Goal: Task Accomplishment & Management: Manage account settings

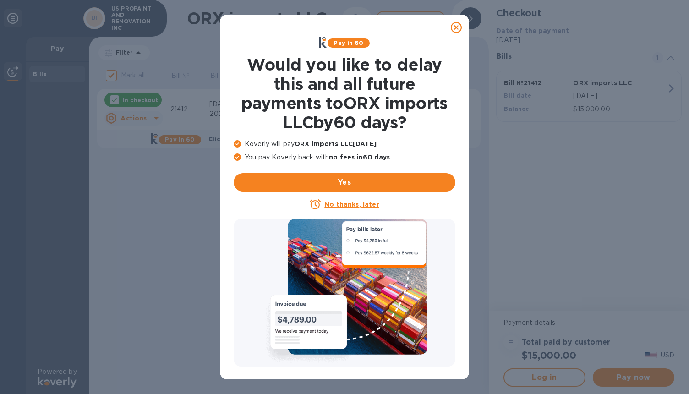
click at [351, 203] on u "No thanks, later" at bounding box center [351, 204] width 55 height 7
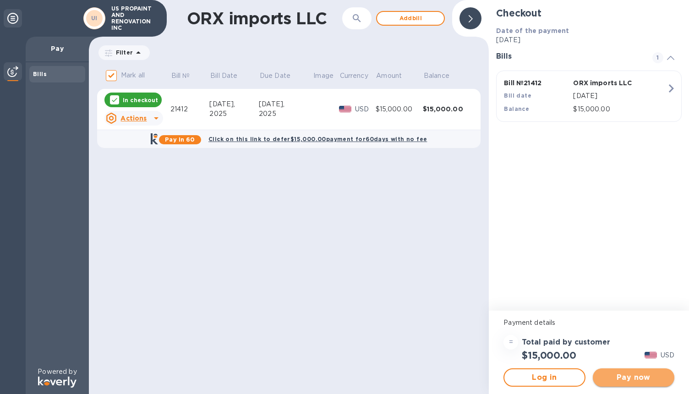
click at [632, 373] on span "Pay now" at bounding box center [633, 377] width 67 height 11
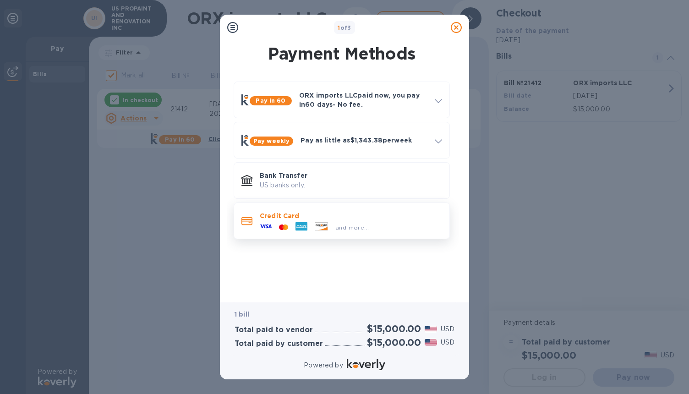
click at [354, 231] on span "and more..." at bounding box center [351, 227] width 33 height 7
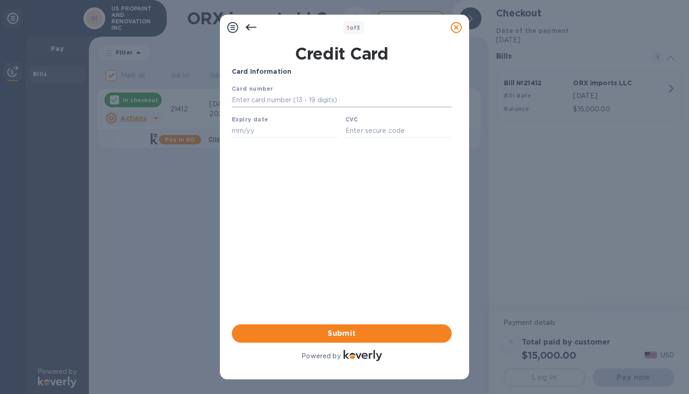
click at [313, 102] on input "text" at bounding box center [342, 100] width 220 height 14
click at [264, 102] on input "text" at bounding box center [342, 100] width 220 height 14
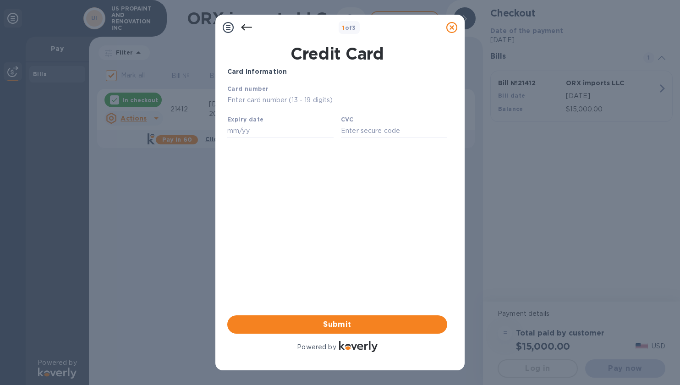
paste input "4085 3730 0286 8470"
type input "4085 3730 0286 8470"
click at [251, 131] on input "text" at bounding box center [280, 131] width 106 height 14
paste input "07/27"
paste input "text"
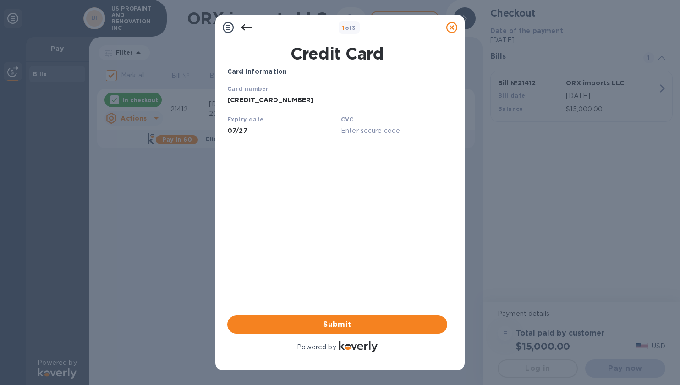
type input "07/27"
click at [382, 130] on input "text" at bounding box center [394, 131] width 106 height 14
paste input "524"
type input "524"
click at [276, 139] on div "Your browser does not support iframes" at bounding box center [337, 112] width 227 height 64
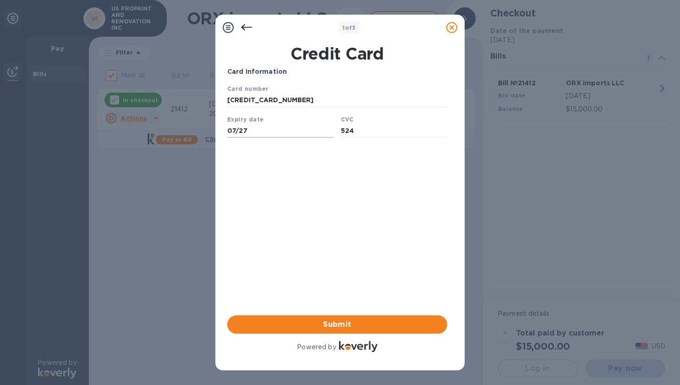
click at [261, 131] on input "07/27" at bounding box center [280, 131] width 106 height 14
type input "07/27"
click at [388, 323] on span "Submit" at bounding box center [337, 324] width 205 height 11
click at [350, 319] on span "Submit" at bounding box center [337, 324] width 205 height 11
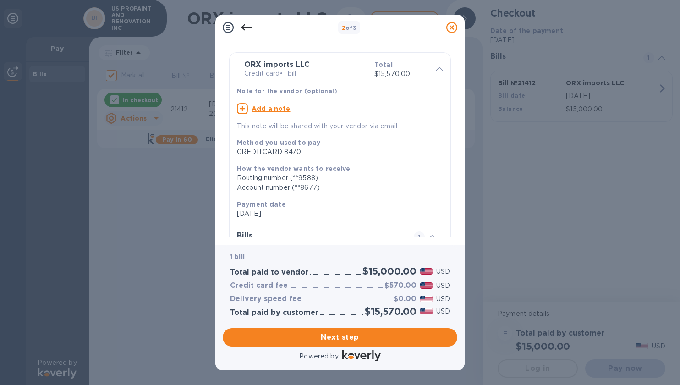
scroll to position [107, 0]
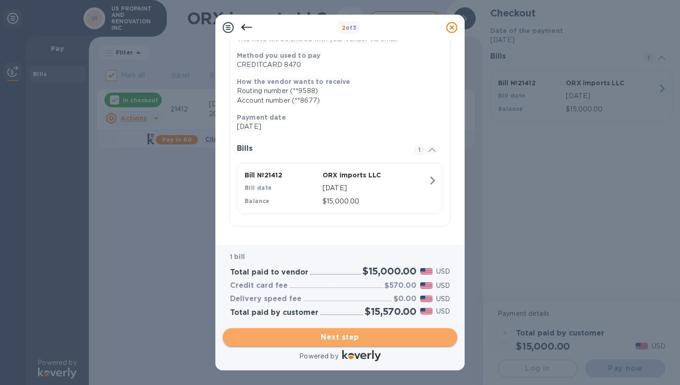
click at [341, 339] on span "Next step" at bounding box center [340, 337] width 220 height 11
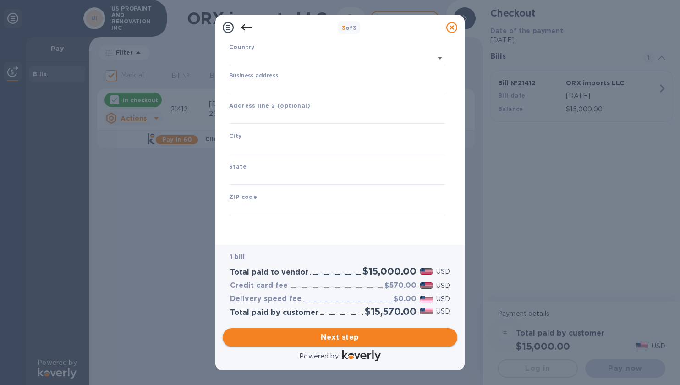
type input "United States"
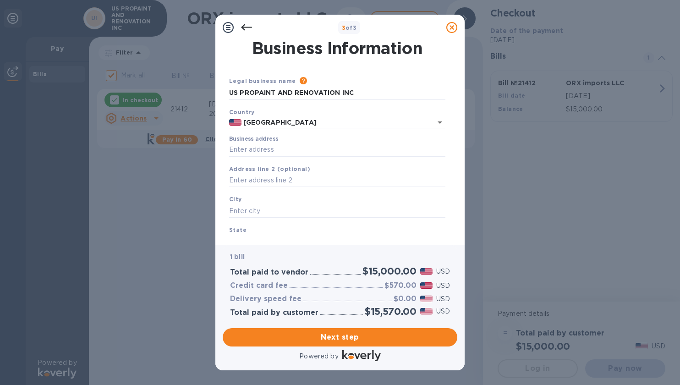
click at [286, 141] on div "Business address" at bounding box center [337, 146] width 216 height 21
click at [277, 155] on input "Business address" at bounding box center [337, 150] width 216 height 14
click at [277, 153] on input "Business address" at bounding box center [337, 150] width 216 height 14
paste input "175 DERBY ST SUITE 04"
type input "175 Derby Street"
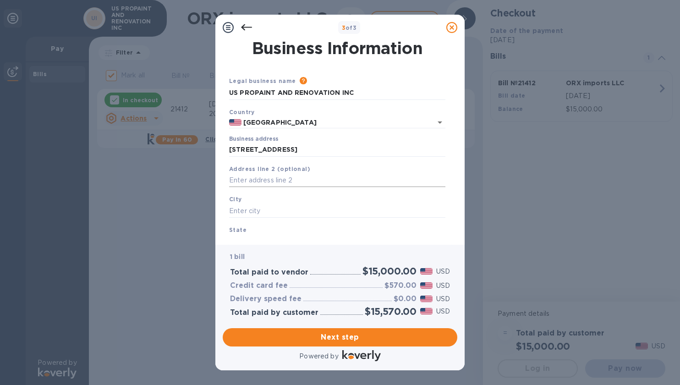
type input "Hingham"
type input "MA"
type input "02043"
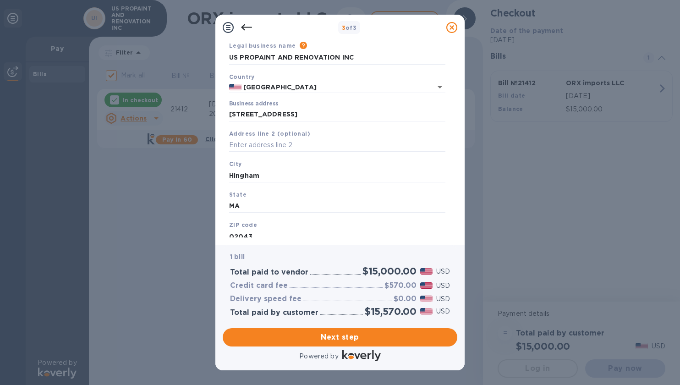
scroll to position [64, 0]
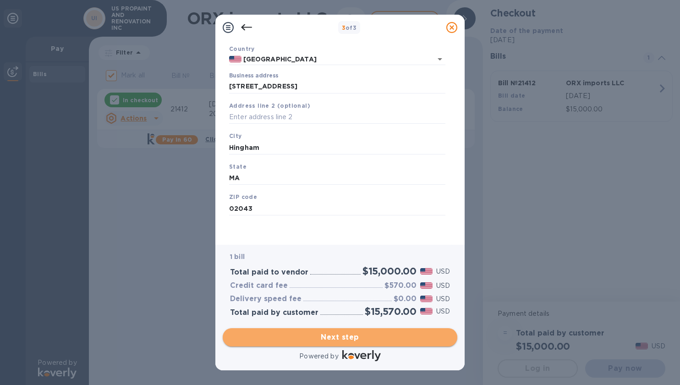
click at [338, 338] on span "Next step" at bounding box center [340, 337] width 220 height 11
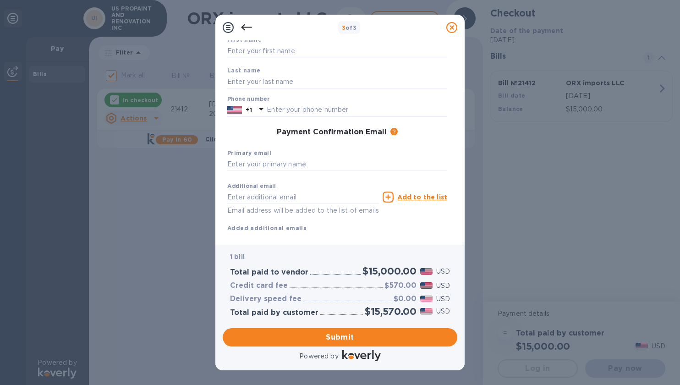
scroll to position [0, 0]
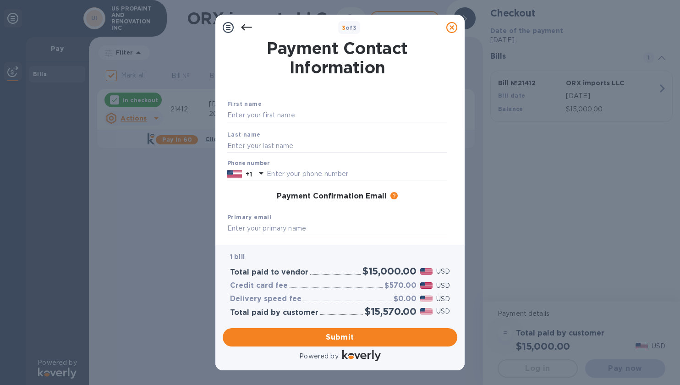
click at [272, 123] on div "First name" at bounding box center [337, 110] width 227 height 31
click at [272, 113] on input "text" at bounding box center [337, 116] width 220 height 14
type input "Josias"
type input "Pinheiro dos Reis"
type input "6462629605"
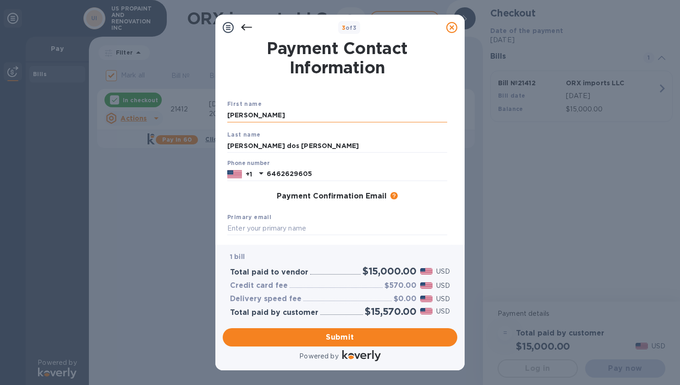
type input "jr.uspropaint@outlook.com"
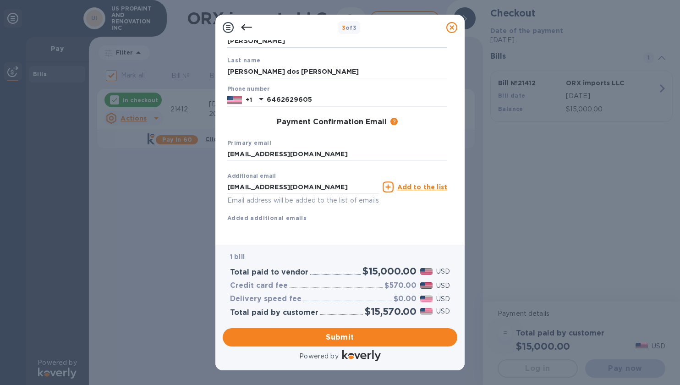
scroll to position [86, 0]
click at [297, 93] on input "6462629605" at bounding box center [357, 100] width 181 height 14
click at [247, 114] on div "Payment Confirmation Email The added email addresses will be used to send the p…" at bounding box center [337, 122] width 227 height 16
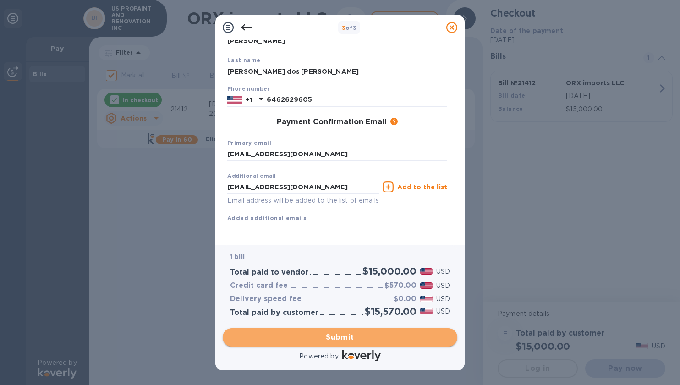
click at [346, 336] on span "Submit" at bounding box center [340, 337] width 220 height 11
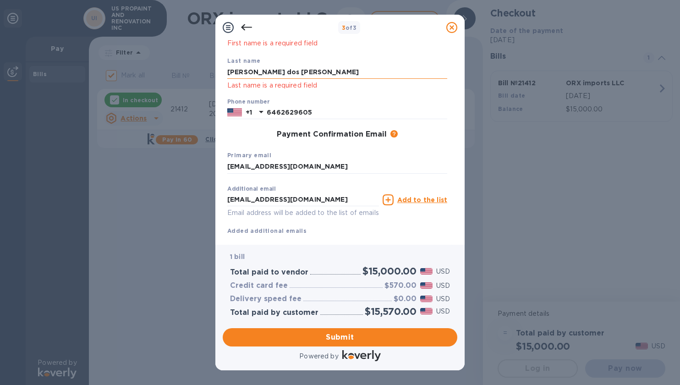
click at [300, 73] on input "Pinheiro dos Reis" at bounding box center [337, 73] width 220 height 14
click at [280, 70] on input "Pinheiro dos Reis" at bounding box center [337, 73] width 220 height 14
click at [281, 49] on div "First name Josias First name is a required field" at bounding box center [337, 31] width 227 height 43
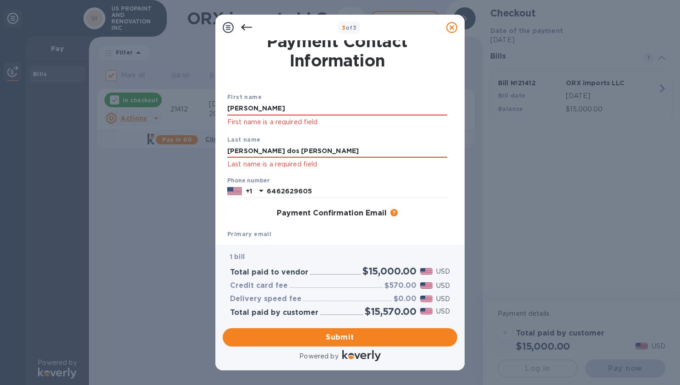
scroll to position [0, 0]
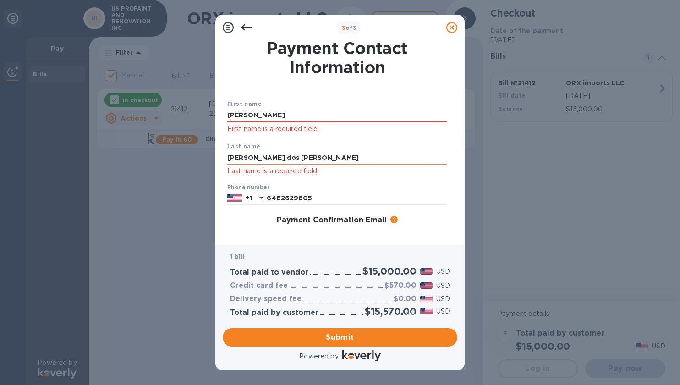
click at [264, 154] on input "Pinheiro dos Reis" at bounding box center [337, 158] width 220 height 14
drag, startPoint x: 253, startPoint y: 158, endPoint x: 372, endPoint y: 154, distance: 118.7
click at [372, 154] on input "Pinheiro dos Reis" at bounding box center [337, 158] width 220 height 14
type input "Pinheiro"
click p "First name is a required field"
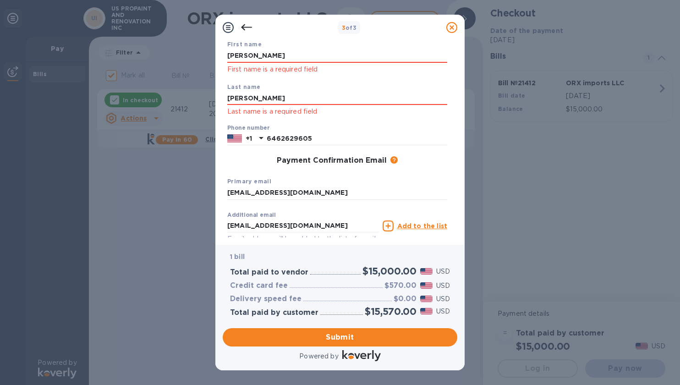
scroll to position [110, 0]
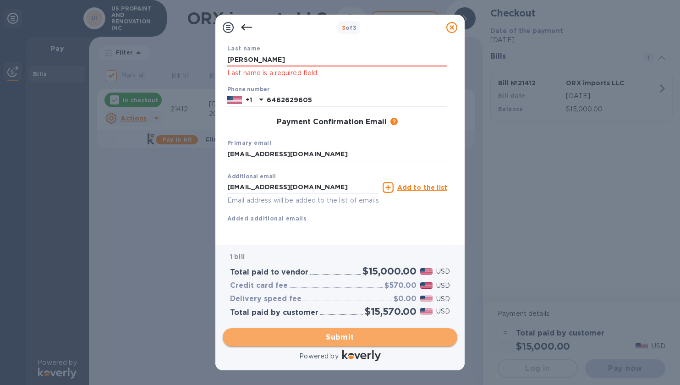
click at [352, 339] on span "Submit" at bounding box center [340, 337] width 220 height 11
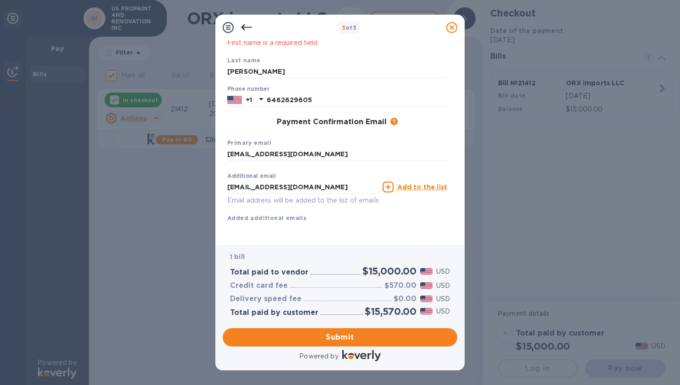
scroll to position [0, 0]
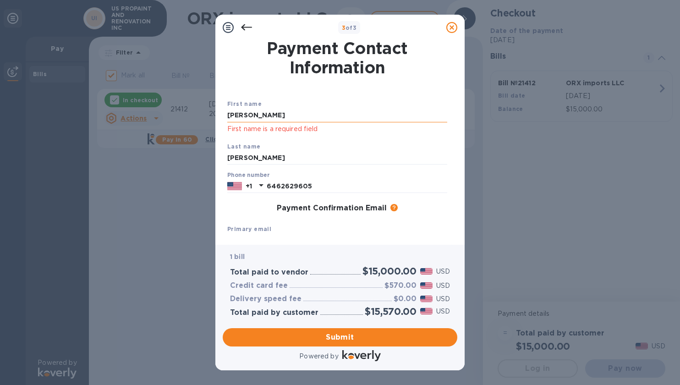
click at [290, 114] on input "Josias" at bounding box center [337, 116] width 220 height 14
click at [286, 108] on div "First name Josias First name is a required field" at bounding box center [337, 116] width 227 height 43
click at [264, 123] on div "Josias First name is a required field" at bounding box center [337, 122] width 220 height 26
click at [264, 110] on input "Josias" at bounding box center [337, 116] width 220 height 14
type input "Josias"
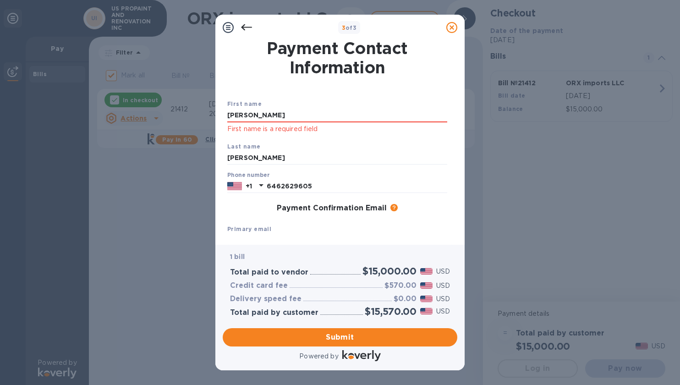
click at [275, 71] on h1 "Payment Contact Information" at bounding box center [337, 57] width 220 height 38
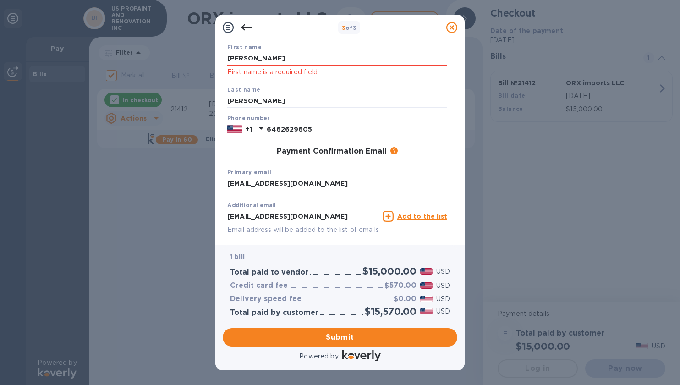
scroll to position [57, 0]
click at [324, 134] on input "6462629605" at bounding box center [357, 129] width 181 height 14
type input "6462629605"
click at [244, 174] on b "Primary email" at bounding box center [249, 171] width 44 height 7
click at [285, 180] on input "jr.uspropaint@outlook.com" at bounding box center [337, 183] width 220 height 14
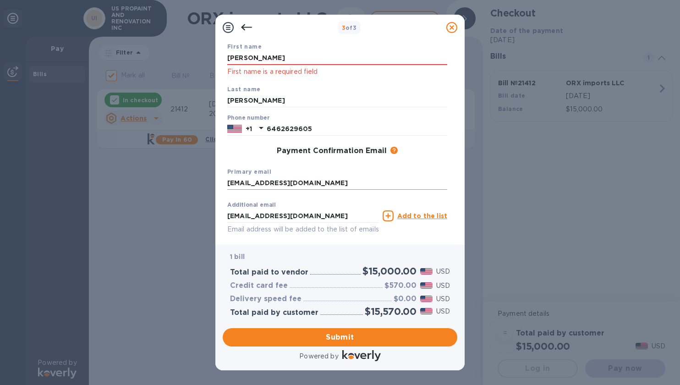
click at [324, 178] on input "jr.uspropaint@outlook.com" at bounding box center [337, 183] width 220 height 14
click at [315, 182] on input "jr.uspropaint@outlook.com" at bounding box center [337, 183] width 220 height 14
type input "jr.uspropaint@outlook.com"
click at [307, 159] on div "Payment Confirmation Email The added email addresses will be used to send the p…" at bounding box center [337, 151] width 227 height 16
click at [322, 220] on input "jr.uspropaint@outlook.com" at bounding box center [303, 216] width 152 height 14
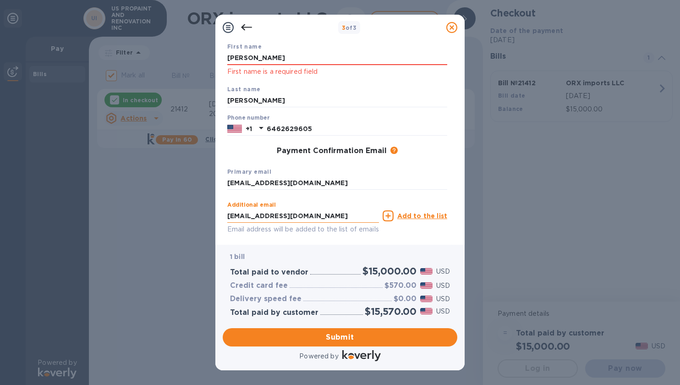
type input "jr.uspropaint@outlook.com"
click at [288, 132] on input "6462629605" at bounding box center [357, 129] width 181 height 14
click at [273, 151] on div "Payment Confirmation Email The added email addresses will be used to send the p…" at bounding box center [337, 151] width 220 height 9
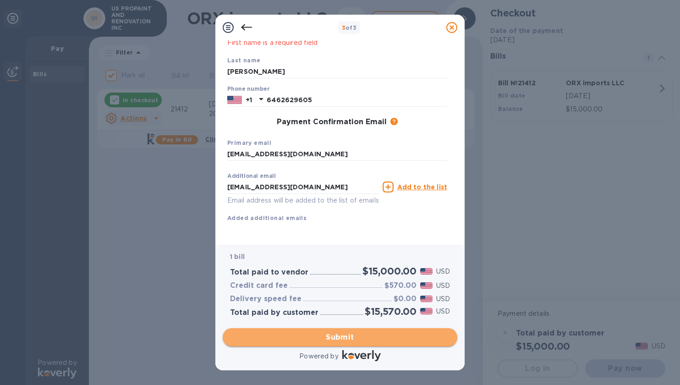
click at [364, 340] on span "Submit" at bounding box center [340, 337] width 220 height 11
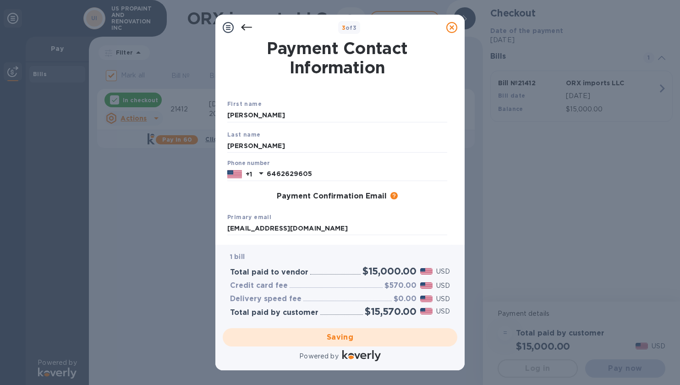
scroll to position [86, 0]
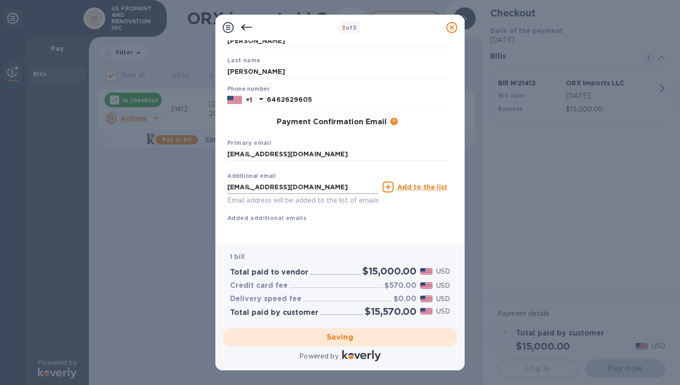
checkbox input "false"
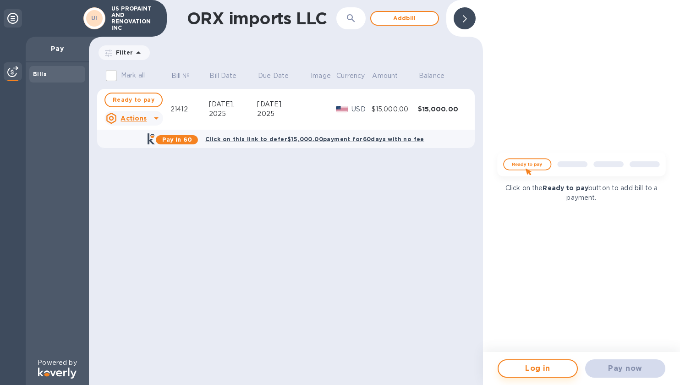
click at [516, 373] on span "Log in" at bounding box center [538, 368] width 64 height 11
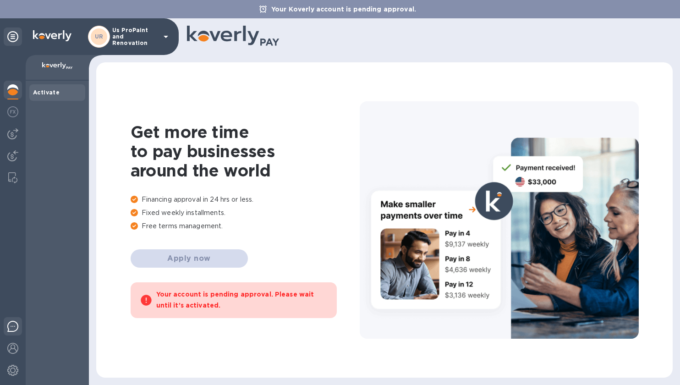
click at [9, 346] on div at bounding box center [13, 348] width 18 height 66
click at [13, 348] on img at bounding box center [12, 348] width 11 height 11
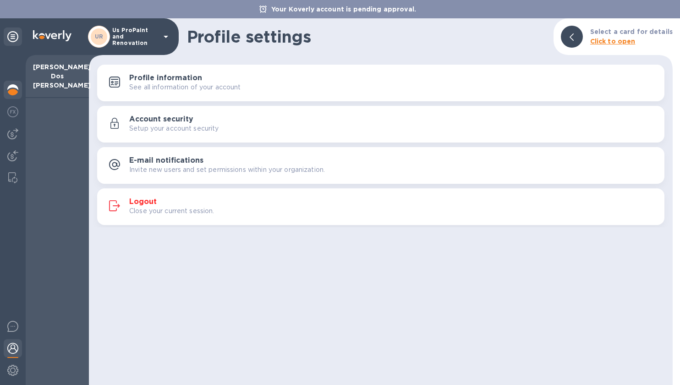
click at [13, 83] on div at bounding box center [13, 91] width 18 height 20
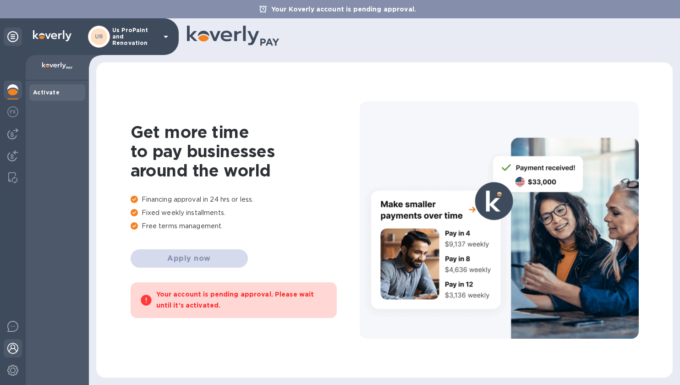
click at [17, 343] on img at bounding box center [12, 348] width 11 height 11
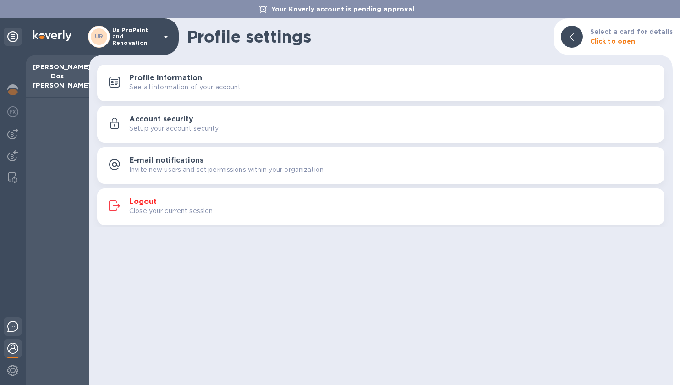
click at [17, 325] on img at bounding box center [12, 326] width 11 height 11
click at [11, 346] on img at bounding box center [12, 348] width 11 height 11
click at [15, 363] on div at bounding box center [13, 371] width 18 height 20
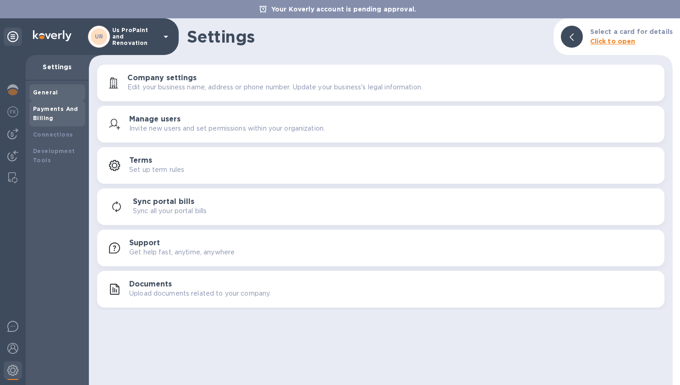
click at [42, 113] on div "Payments And Billing" at bounding box center [57, 113] width 49 height 18
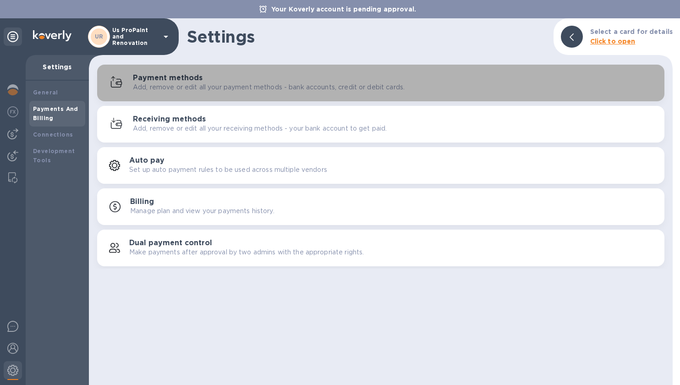
click at [203, 81] on div "Payment methods Add, remove or edit all your payment methods - bank accounts, c…" at bounding box center [395, 83] width 524 height 18
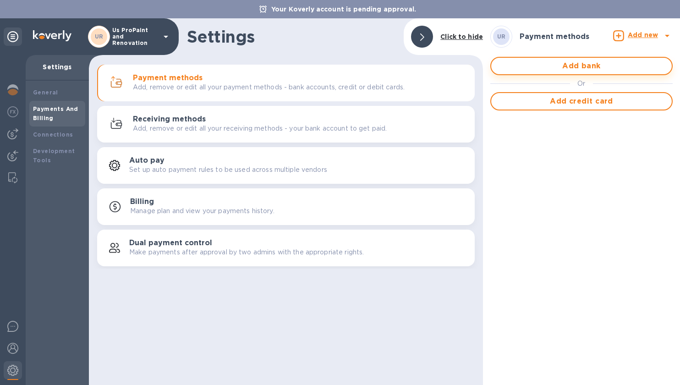
click at [521, 69] on span "Add bank" at bounding box center [582, 65] width 166 height 11
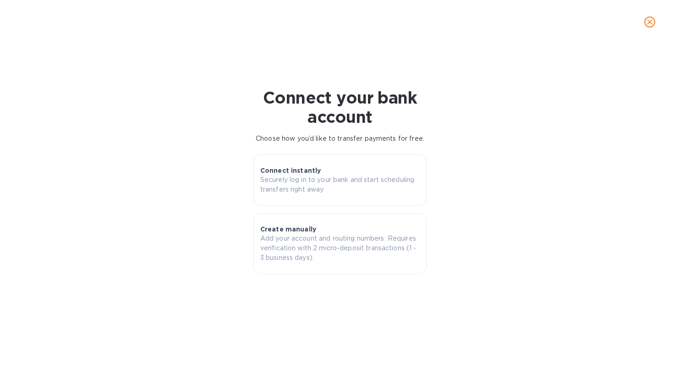
click at [285, 206] on div "Connect instantly Securely log in to your bank and start scheduling transfers r…" at bounding box center [340, 214] width 181 height 127
click at [299, 247] on p "Add your account and routing numbers. Requires verification with 2 micro-deposi…" at bounding box center [339, 248] width 159 height 29
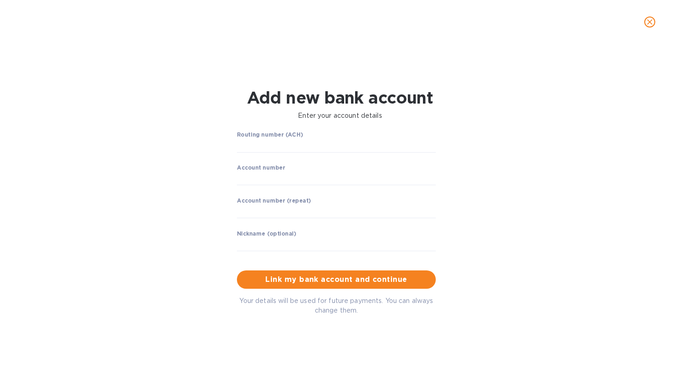
click at [270, 133] on label "Routing number (ACH)" at bounding box center [270, 134] width 66 height 5
click at [266, 151] on input "string" at bounding box center [336, 146] width 199 height 14
click at [262, 145] on input "string" at bounding box center [336, 146] width 199 height 14
drag, startPoint x: 276, startPoint y: 122, endPoint x: 271, endPoint y: 133, distance: 11.7
click at [276, 123] on div "Add new bank account Enter your account details" at bounding box center [340, 104] width 438 height 44
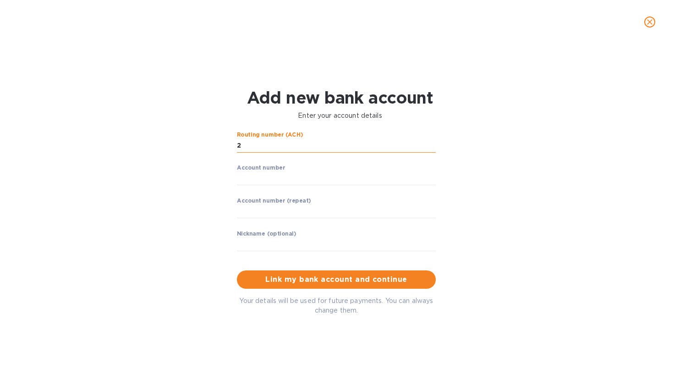
click at [263, 145] on input "string" at bounding box center [336, 146] width 199 height 14
type input "211370545"
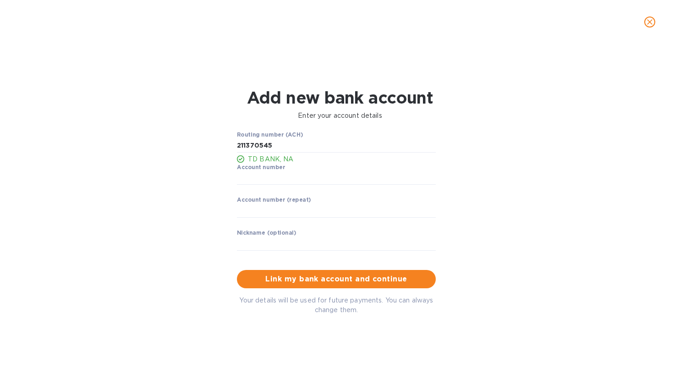
click at [266, 185] on div "Account number ​" at bounding box center [336, 180] width 199 height 33
click at [268, 169] on label "Account number" at bounding box center [261, 167] width 48 height 5
click at [263, 187] on p "​" at bounding box center [336, 191] width 199 height 11
click at [263, 178] on input "string" at bounding box center [336, 178] width 199 height 14
paste input "8261473769"
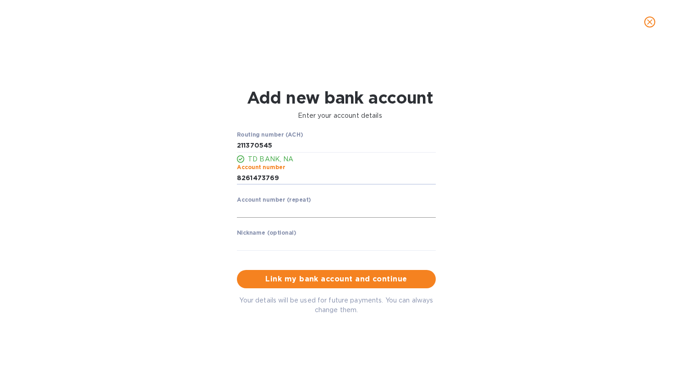
type input "8261473769"
click at [252, 211] on input "string" at bounding box center [336, 211] width 199 height 14
paste input "8261473769"
type input "8261473769"
click at [259, 247] on input "text" at bounding box center [336, 244] width 199 height 14
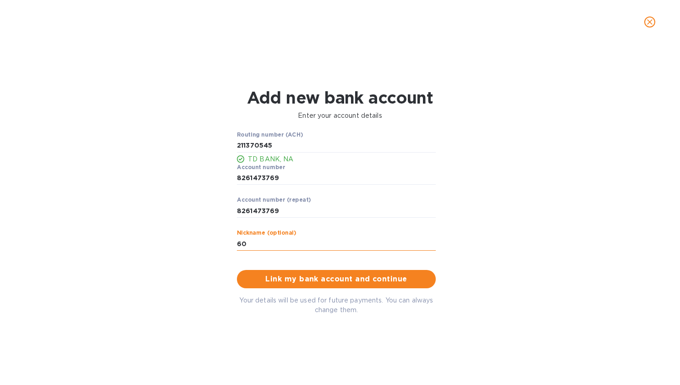
type input "6"
type input "S"
type input "Second"
click at [333, 283] on span "Link my bank account and continue" at bounding box center [336, 279] width 184 height 11
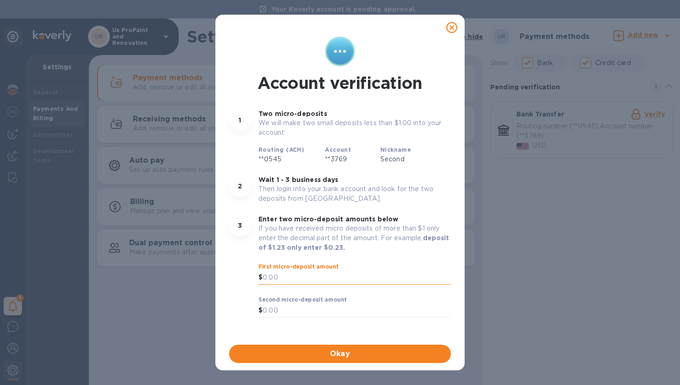
click at [293, 277] on input "text" at bounding box center [357, 278] width 188 height 14
click at [347, 352] on span "Okay" at bounding box center [339, 353] width 207 height 11
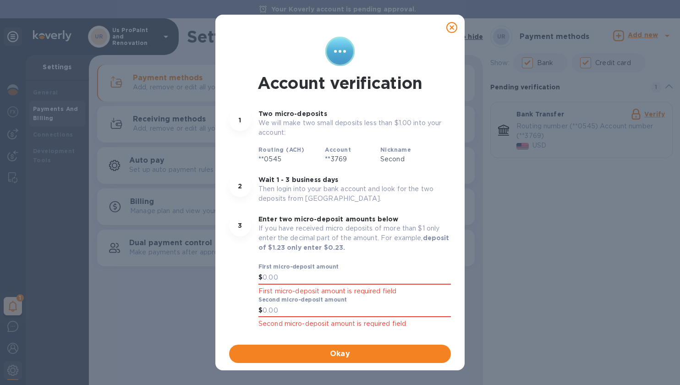
click at [334, 226] on p "If you have received micro deposits of more than $1 only enter the decimal part…" at bounding box center [354, 238] width 192 height 29
click at [457, 29] on icon at bounding box center [451, 27] width 11 height 11
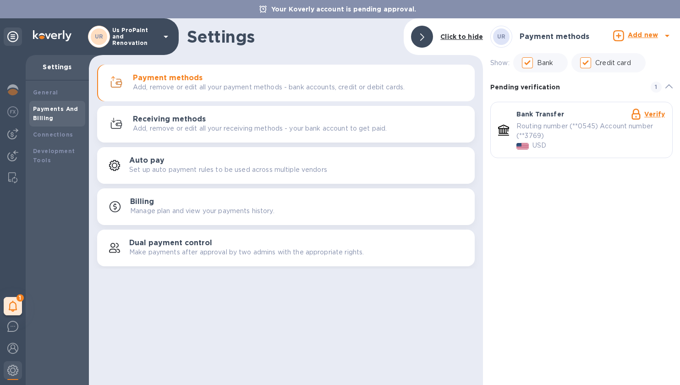
click at [548, 209] on div "UR Payment methods Add new Show: Bank Credit card Pending verification 1 Bank T…" at bounding box center [581, 201] width 197 height 367
click at [203, 128] on p "Add, remove or edit all your receiving methods - your bank account to get paid." at bounding box center [260, 129] width 254 height 10
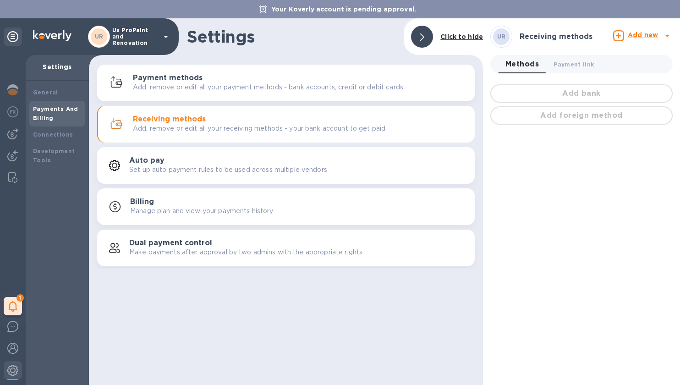
click at [210, 79] on div "Payment methods Add, remove or edit all your payment methods - bank accounts, c…" at bounding box center [300, 83] width 335 height 18
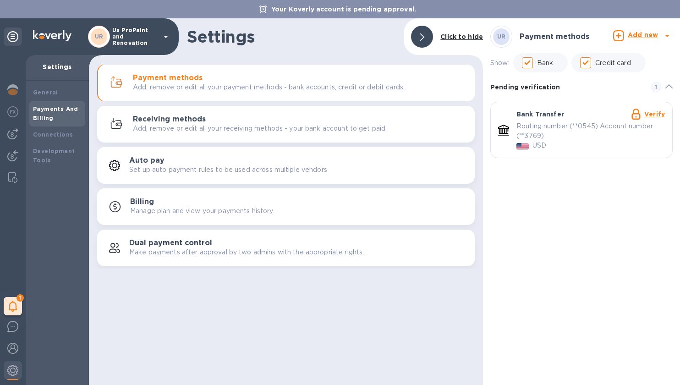
click at [634, 37] on b "Add new" at bounding box center [643, 34] width 30 height 7
click at [601, 99] on b "Credit card" at bounding box center [618, 96] width 38 height 7
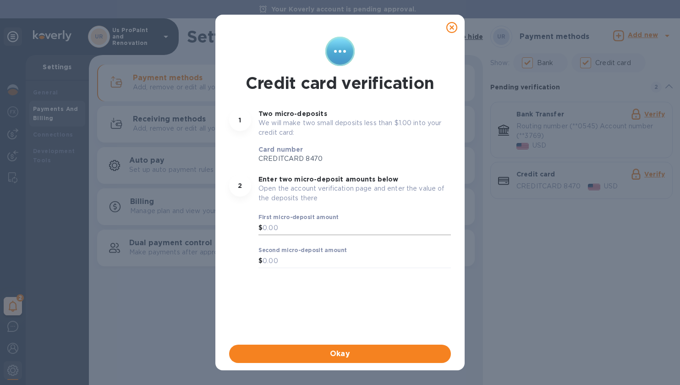
click at [280, 228] on input "text" at bounding box center [357, 228] width 188 height 14
type input "0.56"
click at [296, 236] on p "​" at bounding box center [354, 241] width 192 height 11
click at [278, 257] on input "text" at bounding box center [357, 261] width 188 height 14
type input "0.15"
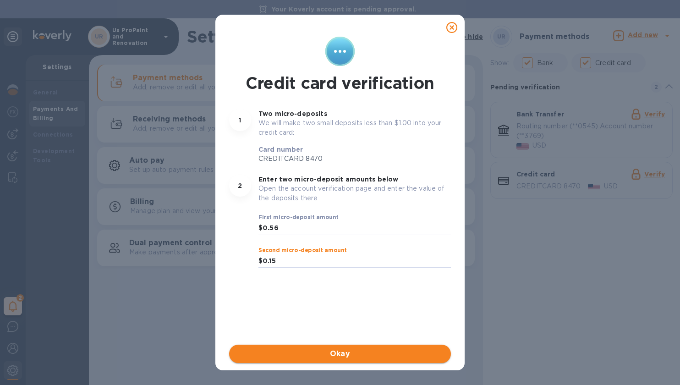
click at [331, 352] on span "Okay" at bounding box center [339, 353] width 207 height 11
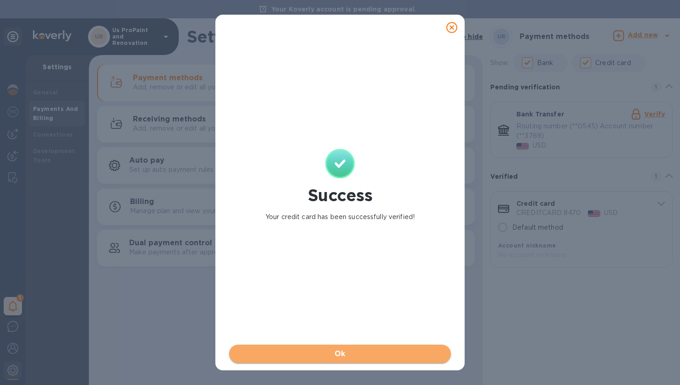
click at [338, 360] on button "Ok" at bounding box center [340, 354] width 222 height 18
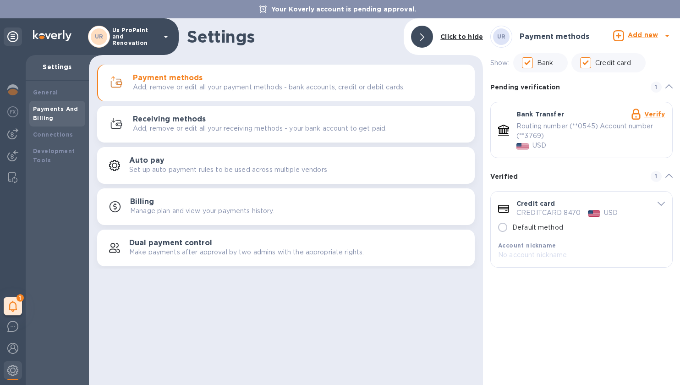
click at [502, 227] on input "Default method" at bounding box center [502, 227] width 19 height 19
click at [532, 332] on div "UR Payment methods Add new Show: Bank Credit card Pending verification 1 Bank T…" at bounding box center [581, 201] width 197 height 367
radio input "true"
click at [647, 112] on link "Verify" at bounding box center [654, 113] width 21 height 7
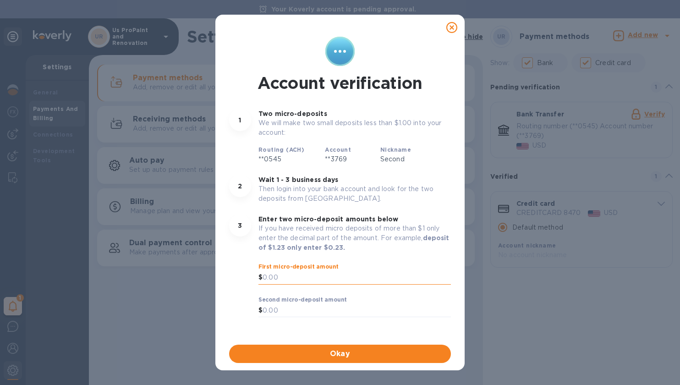
click at [332, 275] on input "text" at bounding box center [357, 278] width 188 height 14
click at [343, 220] on p "Enter two micro-deposit amounts below" at bounding box center [354, 218] width 192 height 9
click at [404, 180] on p "Wait 1 - 3 business days" at bounding box center [354, 179] width 192 height 9
click at [452, 24] on icon at bounding box center [451, 27] width 11 height 11
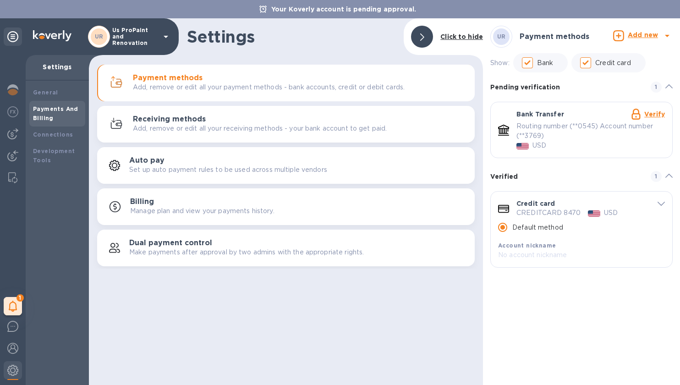
click at [320, 54] on div "Settings Click to hide" at bounding box center [286, 36] width 394 height 37
click at [44, 129] on div "Connections" at bounding box center [57, 134] width 56 height 16
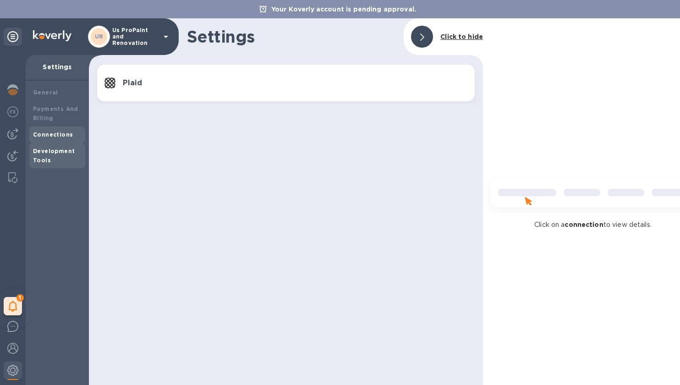
click at [45, 160] on b "Development Tools" at bounding box center [54, 156] width 42 height 16
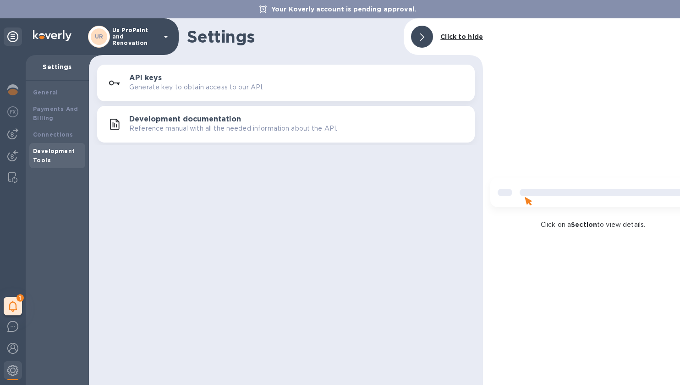
click at [49, 83] on div "General Payments And Billing Connections Development Tools" at bounding box center [57, 233] width 63 height 304
click at [48, 90] on b "General" at bounding box center [45, 92] width 25 height 7
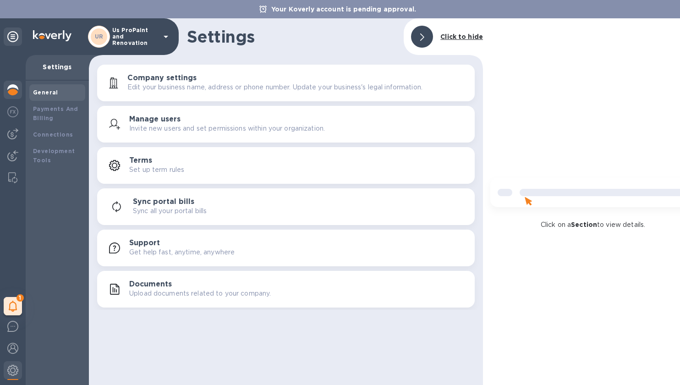
click at [12, 88] on img at bounding box center [12, 89] width 11 height 11
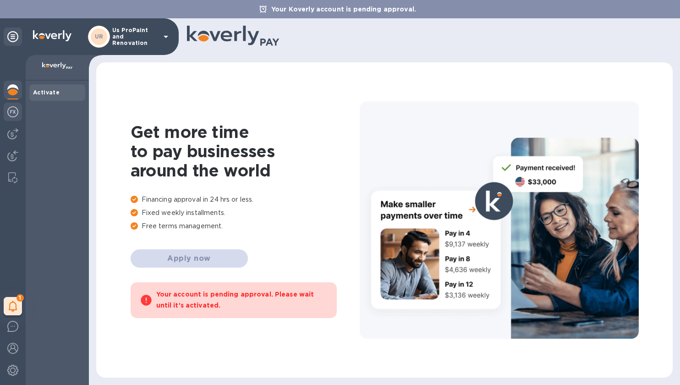
click at [12, 113] on img at bounding box center [12, 111] width 11 height 11
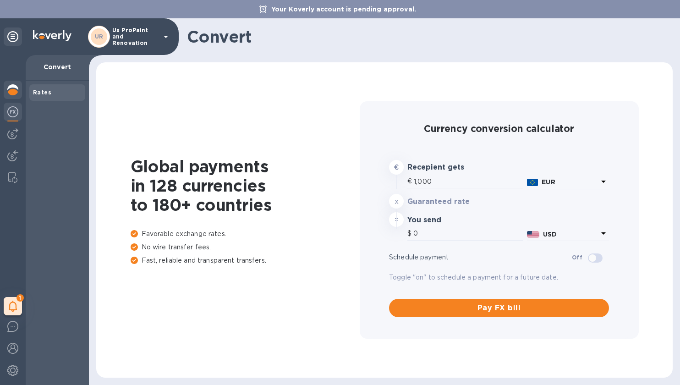
type input "1,169.13"
click at [12, 91] on img at bounding box center [12, 89] width 11 height 11
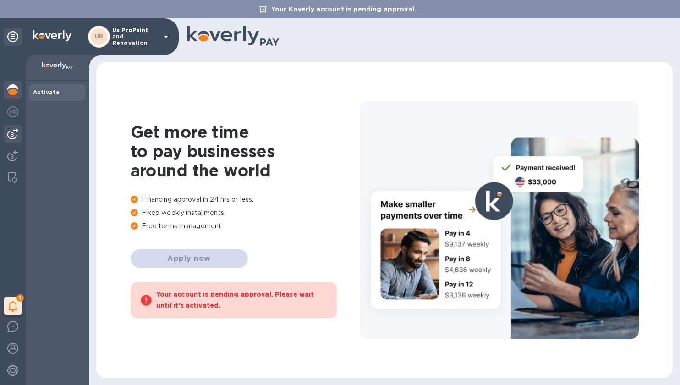
click at [12, 140] on div at bounding box center [13, 134] width 18 height 18
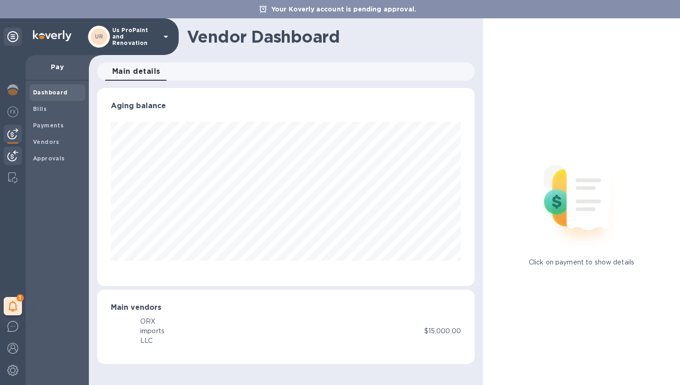
scroll to position [198, 378]
click at [11, 159] on img at bounding box center [12, 155] width 11 height 11
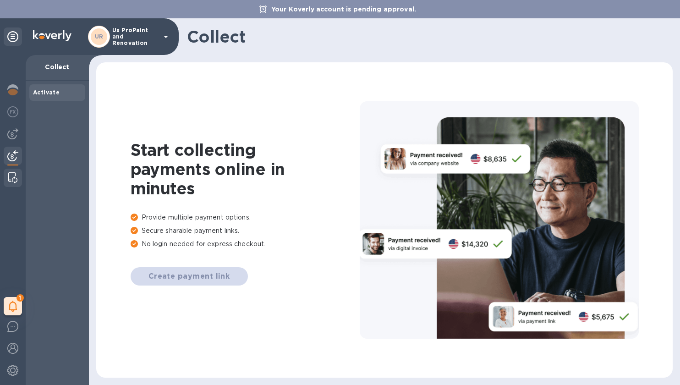
click at [11, 180] on img at bounding box center [12, 177] width 9 height 11
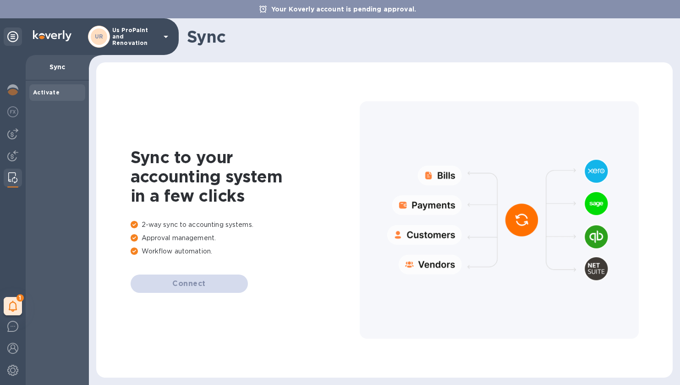
click at [12, 143] on div "1 My tasks" at bounding box center [13, 220] width 26 height 330
click at [12, 116] on img at bounding box center [12, 111] width 11 height 11
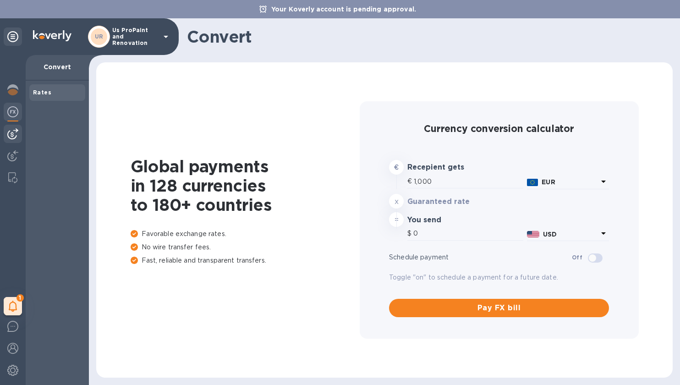
click at [9, 137] on img at bounding box center [12, 133] width 11 height 11
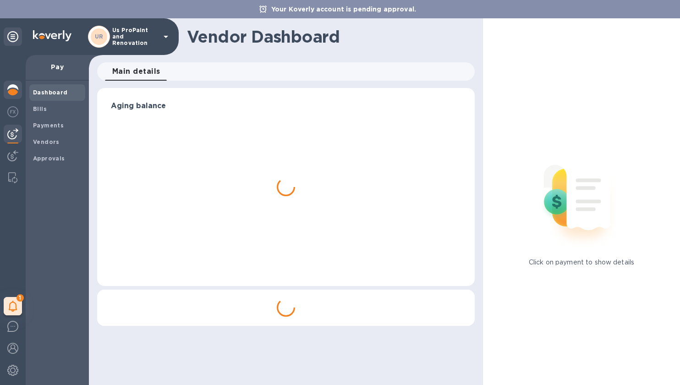
click at [13, 97] on div at bounding box center [13, 91] width 18 height 20
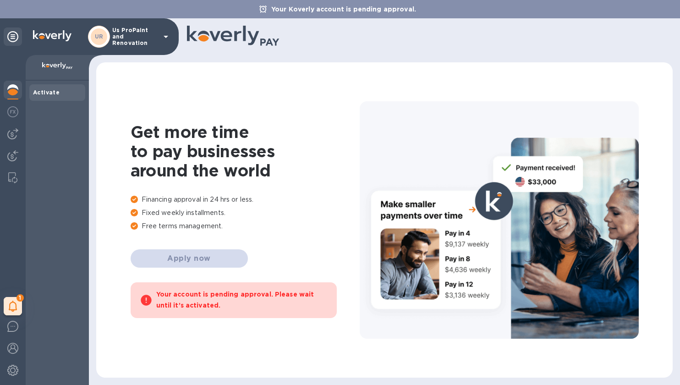
click at [261, 201] on p "Financing approval in 24 hrs or less." at bounding box center [245, 200] width 229 height 10
click at [11, 110] on img at bounding box center [12, 111] width 11 height 11
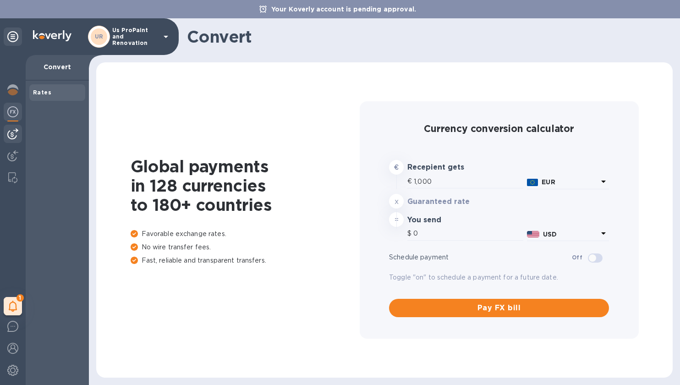
click at [10, 126] on div at bounding box center [13, 134] width 18 height 18
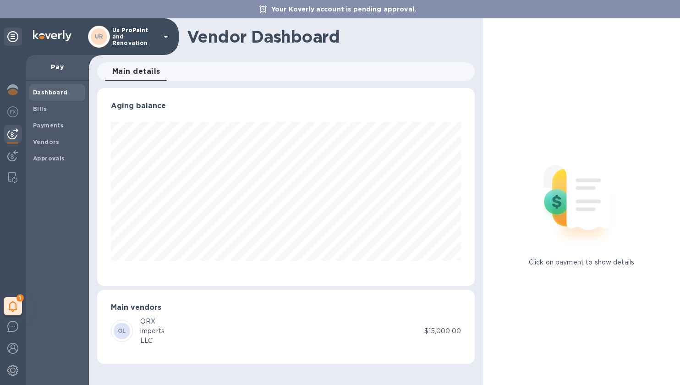
scroll to position [198, 378]
click at [47, 114] on div "Bills" at bounding box center [57, 109] width 56 height 16
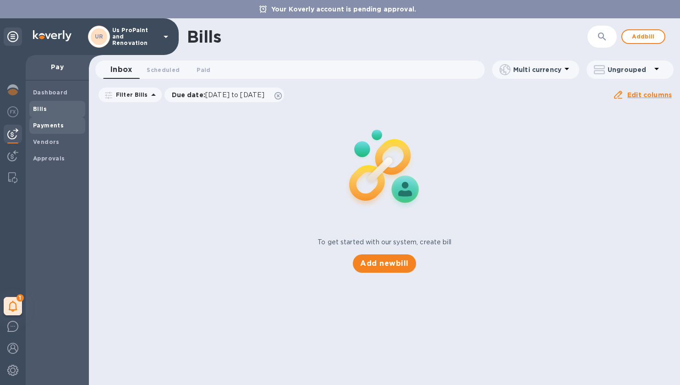
click at [49, 124] on b "Payments" at bounding box center [48, 125] width 31 height 7
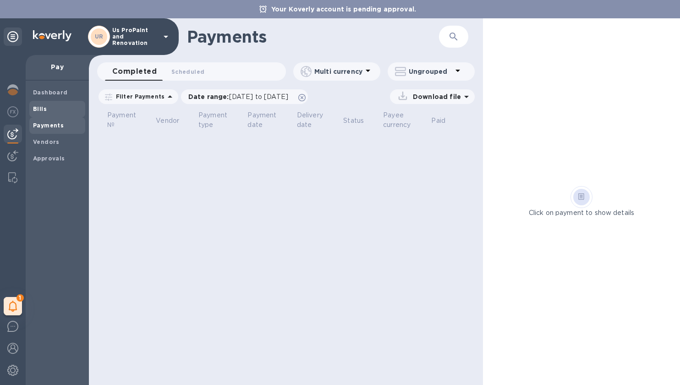
click at [40, 116] on div "Bills" at bounding box center [57, 109] width 56 height 16
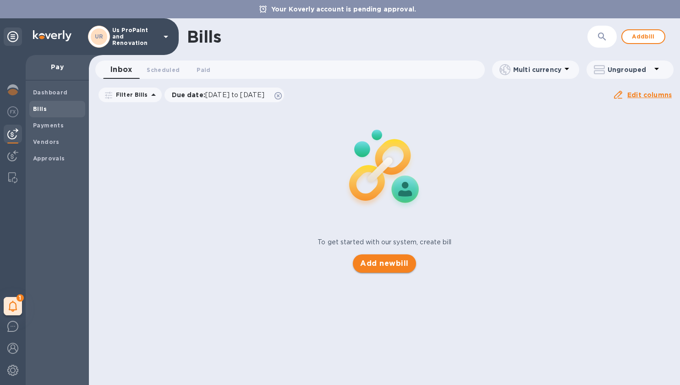
click at [391, 258] on button "Add new bill" at bounding box center [384, 263] width 63 height 18
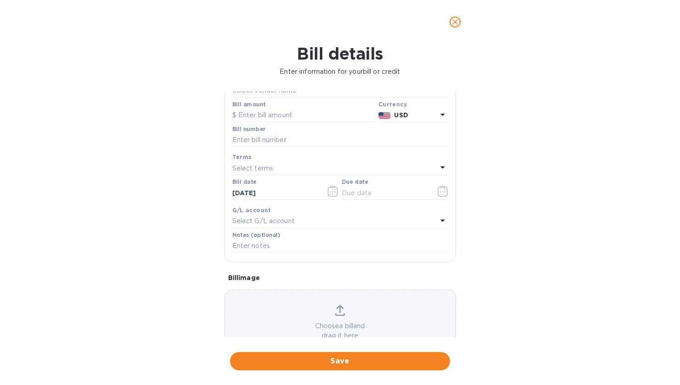
scroll to position [99, 0]
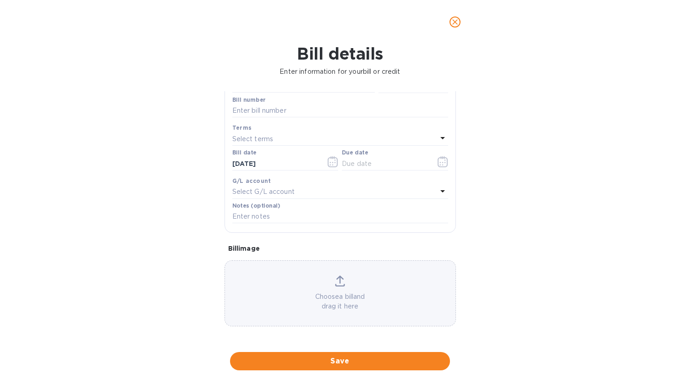
click at [284, 192] on p "Select G/L account" at bounding box center [263, 192] width 62 height 10
click at [269, 239] on p "No options" at bounding box center [336, 241] width 179 height 10
click at [206, 215] on div "Bill details Enter information for your bill or credit General information Save…" at bounding box center [340, 214] width 680 height 341
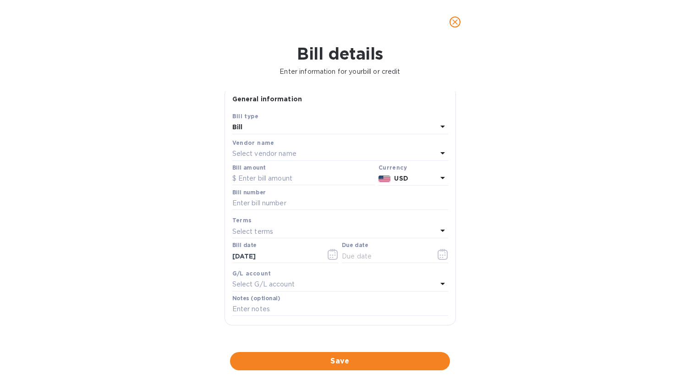
scroll to position [0, 0]
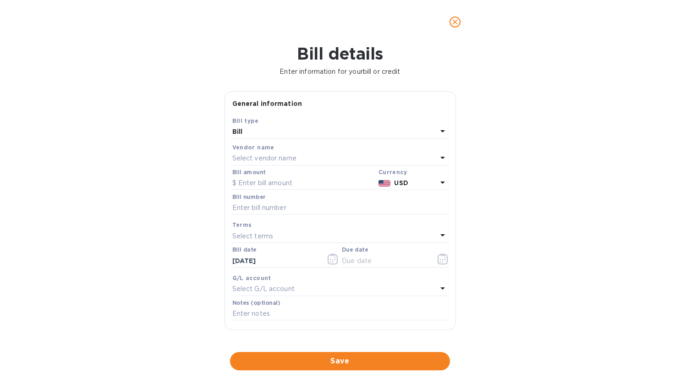
click at [452, 23] on icon "close" at bounding box center [455, 21] width 9 height 9
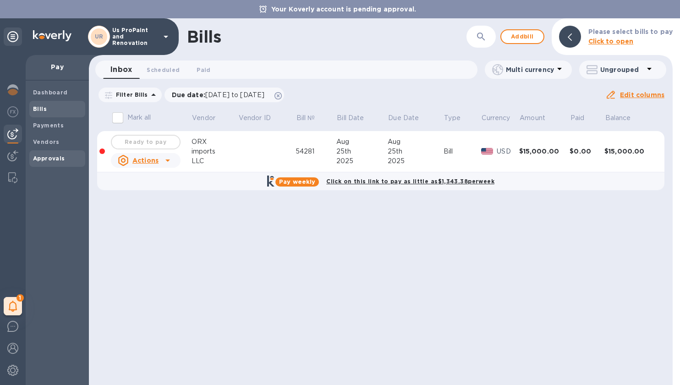
click at [39, 157] on b "Approvals" at bounding box center [49, 158] width 32 height 7
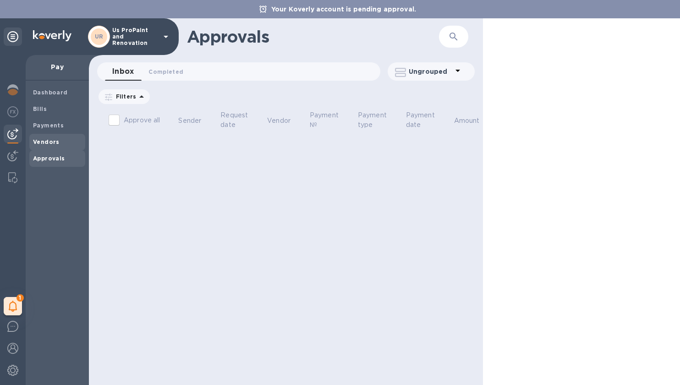
click at [51, 145] on b "Vendors" at bounding box center [46, 141] width 27 height 7
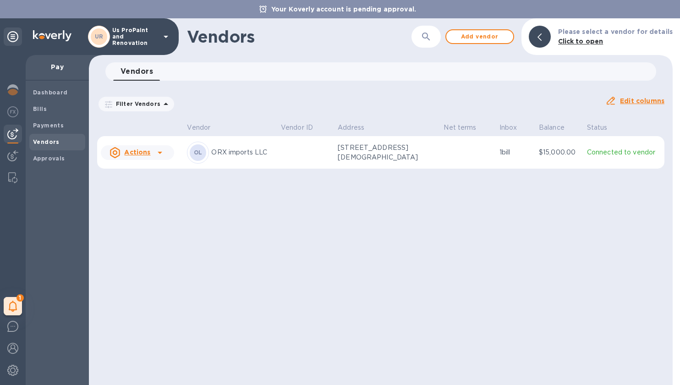
click at [616, 148] on p "Connected to vendor" at bounding box center [624, 153] width 74 height 10
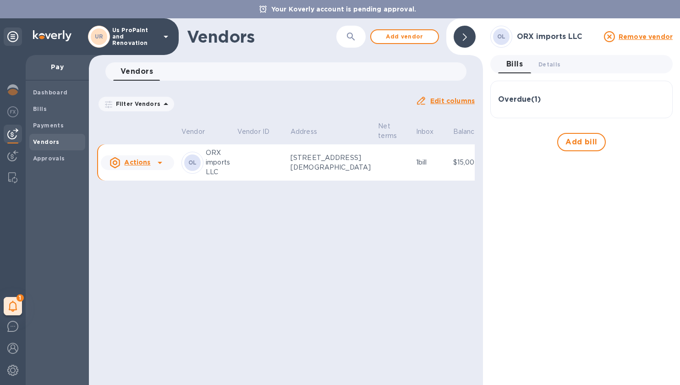
click at [546, 104] on div "Overdue ( 1 )" at bounding box center [581, 99] width 167 height 22
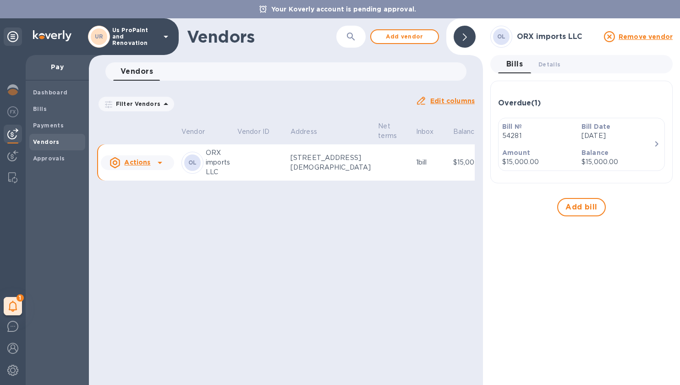
click at [556, 164] on p "$15,000.00" at bounding box center [538, 162] width 72 height 10
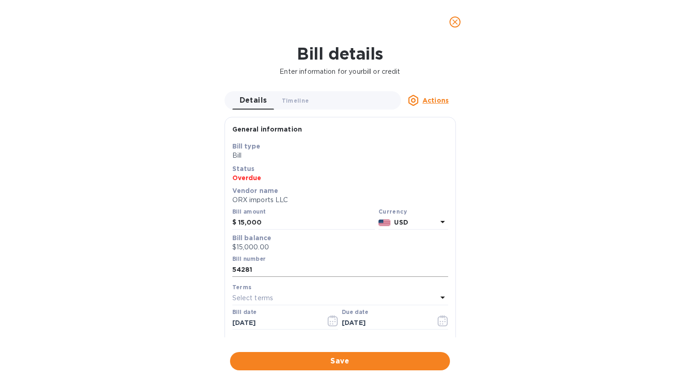
scroll to position [149, 0]
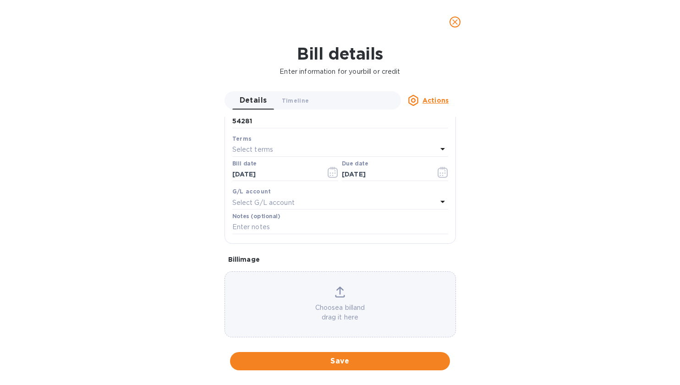
click at [313, 197] on div "Select G/L account" at bounding box center [334, 202] width 205 height 13
click at [264, 252] on p "No options" at bounding box center [336, 251] width 179 height 10
click at [221, 203] on div "Details 0 Timeline 0 Actions General information Save Bill type Bill Status Ove…" at bounding box center [340, 214] width 241 height 246
click at [254, 203] on p "Select G/L account" at bounding box center [263, 203] width 62 height 10
click at [277, 250] on p "No options" at bounding box center [336, 251] width 179 height 10
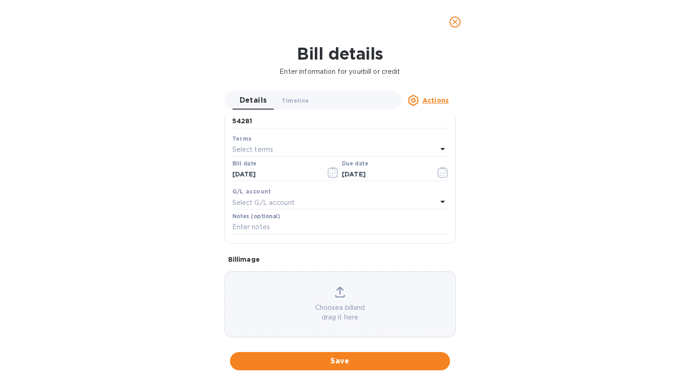
click at [214, 232] on div "Bill details Enter information for your bill or credit Details 0 Timeline 0 Act…" at bounding box center [340, 214] width 680 height 341
click at [455, 20] on icon "close" at bounding box center [455, 21] width 9 height 9
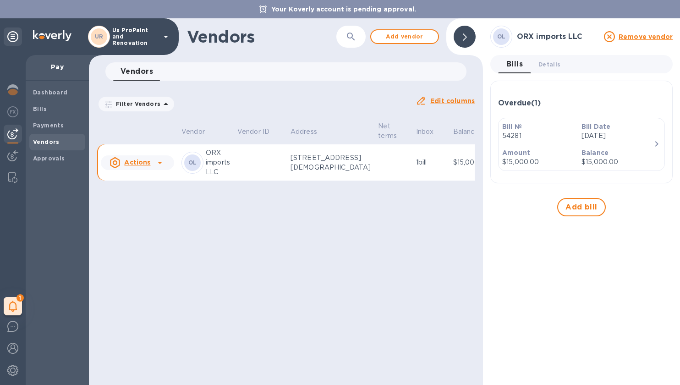
click at [137, 164] on u "Actions" at bounding box center [137, 162] width 26 height 7
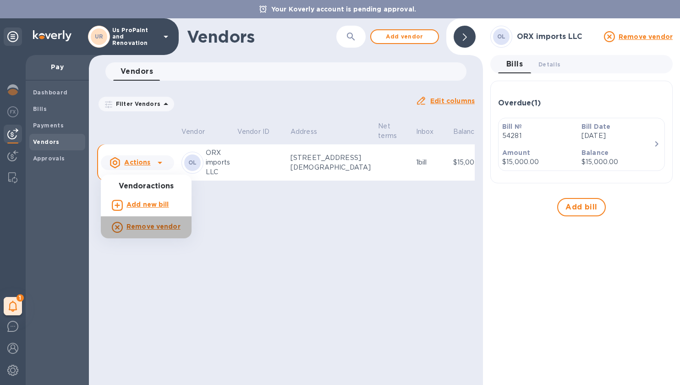
click at [160, 229] on b "Remove vendor" at bounding box center [153, 226] width 54 height 7
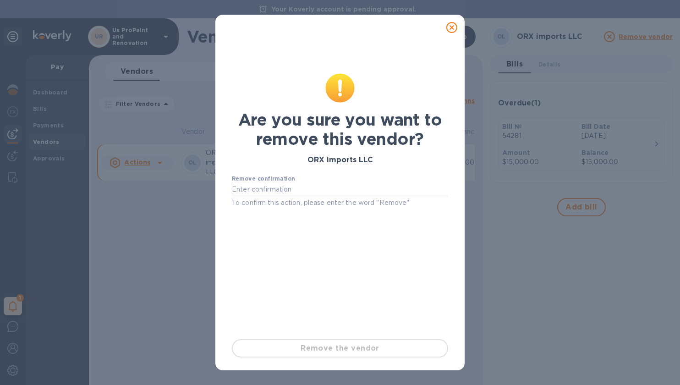
click at [345, 349] on div "Remove the vendor" at bounding box center [340, 348] width 224 height 26
click at [286, 195] on input "text" at bounding box center [340, 190] width 216 height 14
click at [398, 200] on p "To confirm this action, please enter the word "Remove"" at bounding box center [340, 203] width 216 height 11
click at [396, 202] on p "To confirm this action, please enter the word "Remove"" at bounding box center [340, 203] width 216 height 11
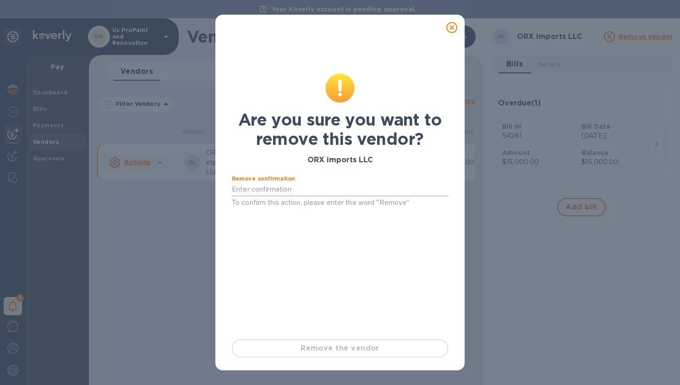
click at [389, 190] on input "text" at bounding box center [340, 190] width 216 height 14
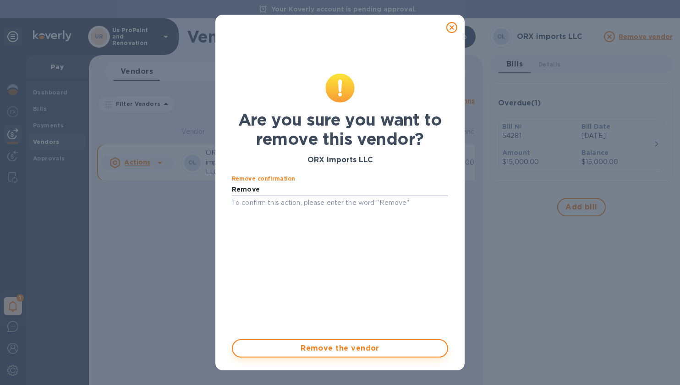
type input "Remove"
click at [376, 349] on span "Remove the vendor" at bounding box center [340, 348] width 200 height 11
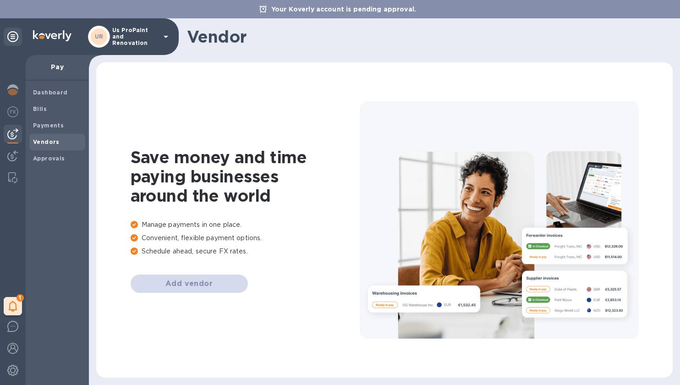
click at [60, 149] on div "Vendors" at bounding box center [57, 142] width 56 height 16
click at [54, 154] on span "Approvals" at bounding box center [49, 158] width 32 height 9
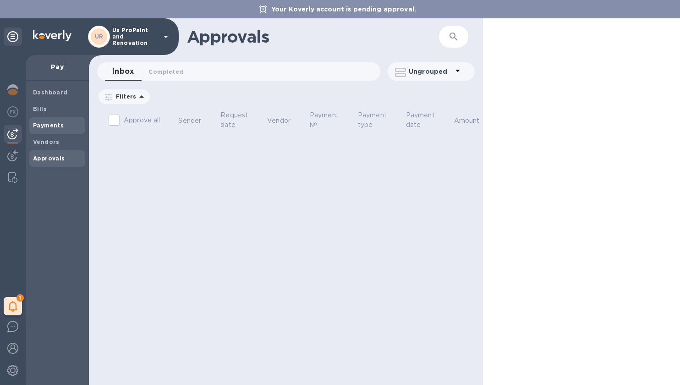
click at [53, 131] on div "Payments" at bounding box center [57, 125] width 56 height 16
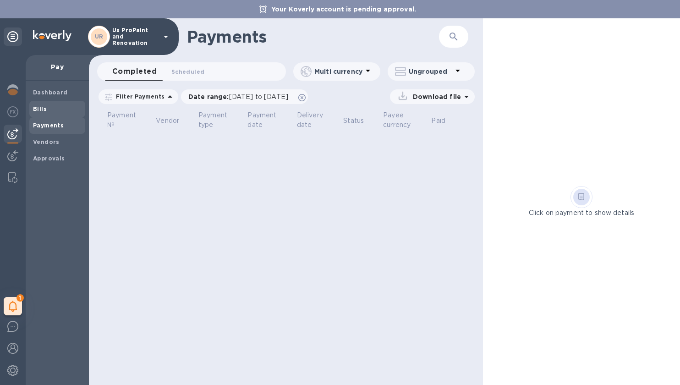
click at [44, 109] on b "Bills" at bounding box center [40, 108] width 14 height 7
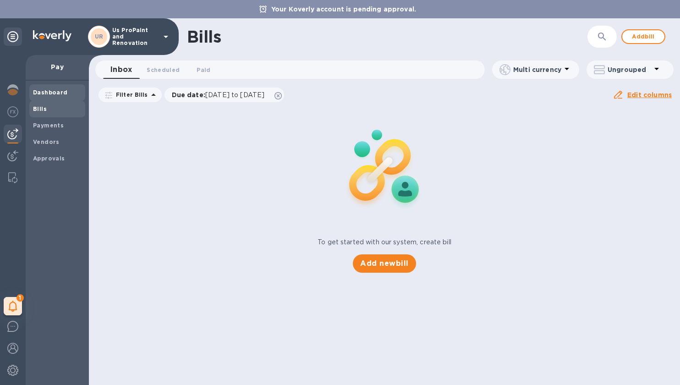
click at [43, 89] on b "Dashboard" at bounding box center [50, 92] width 35 height 7
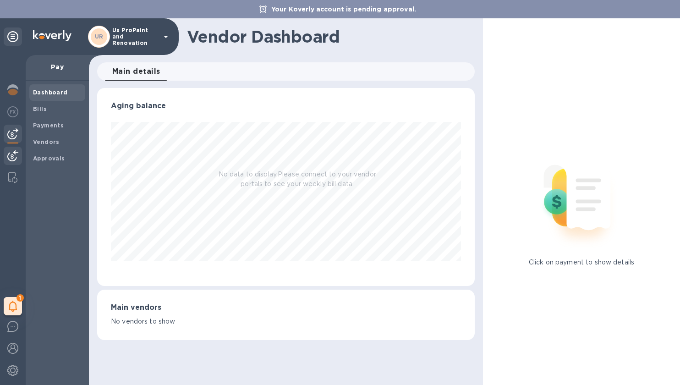
scroll to position [198, 378]
click at [11, 158] on img at bounding box center [12, 155] width 11 height 11
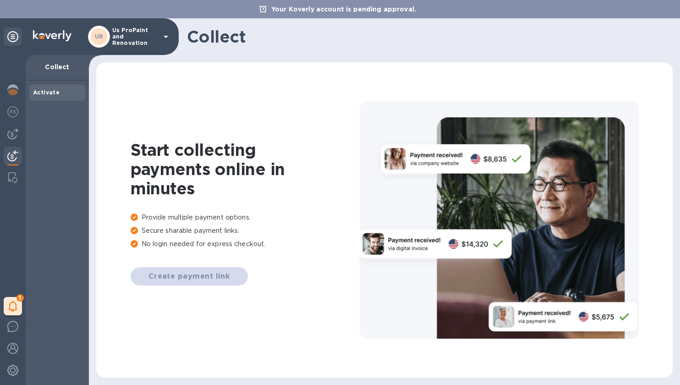
click at [50, 95] on b "Activate" at bounding box center [46, 92] width 27 height 7
click at [22, 163] on div "1 My tasks" at bounding box center [13, 220] width 26 height 330
click at [16, 173] on img at bounding box center [12, 177] width 9 height 11
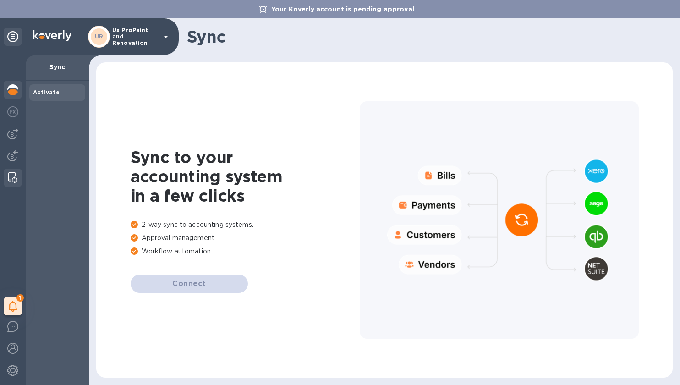
click at [7, 93] on div at bounding box center [13, 91] width 18 height 20
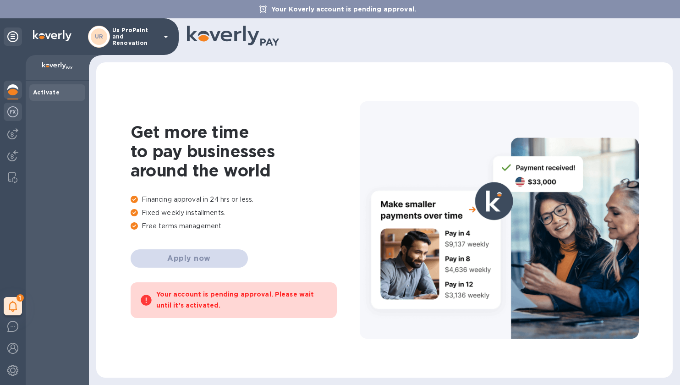
click at [17, 119] on div at bounding box center [13, 113] width 18 height 20
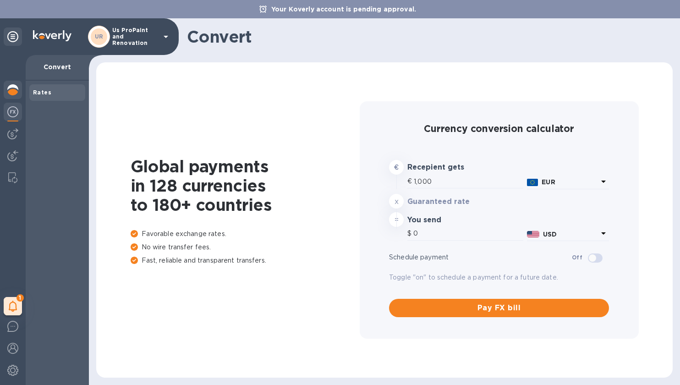
type input "1,169.13"
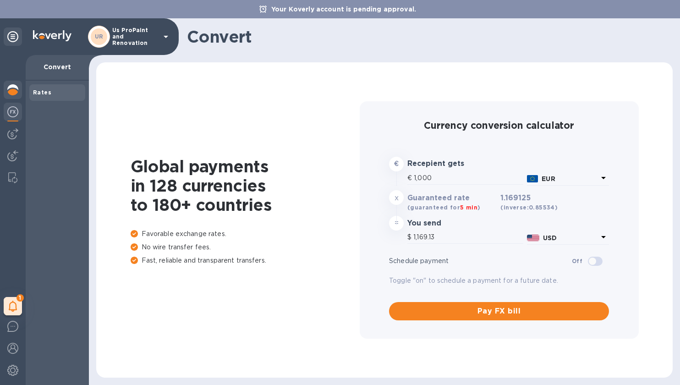
click at [15, 88] on img at bounding box center [12, 89] width 11 height 11
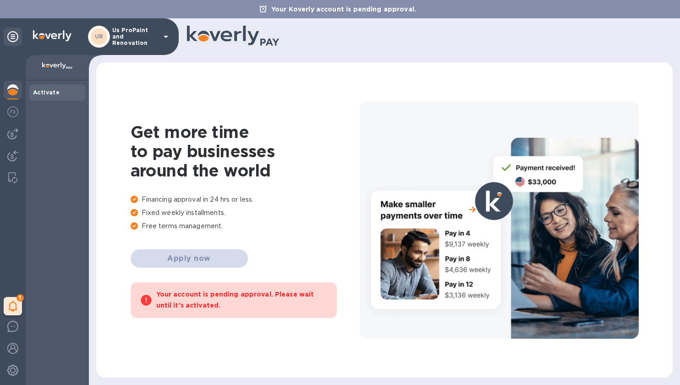
click at [17, 38] on icon at bounding box center [12, 36] width 11 height 11
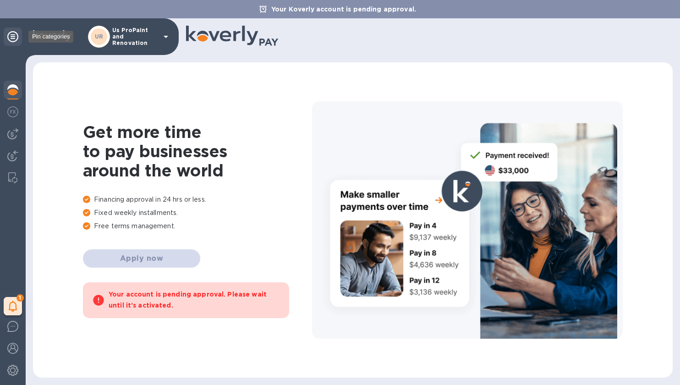
click at [17, 38] on icon at bounding box center [12, 36] width 11 height 11
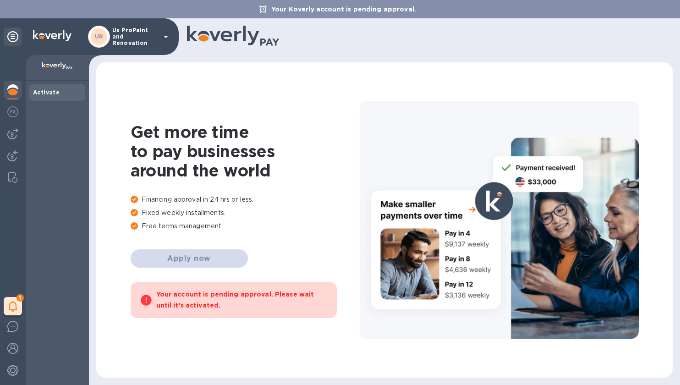
click at [110, 23] on div "UR Us ProPaint and Renovation" at bounding box center [89, 36] width 179 height 37
click at [133, 35] on p "Us ProPaint and Renovation" at bounding box center [135, 36] width 46 height 19
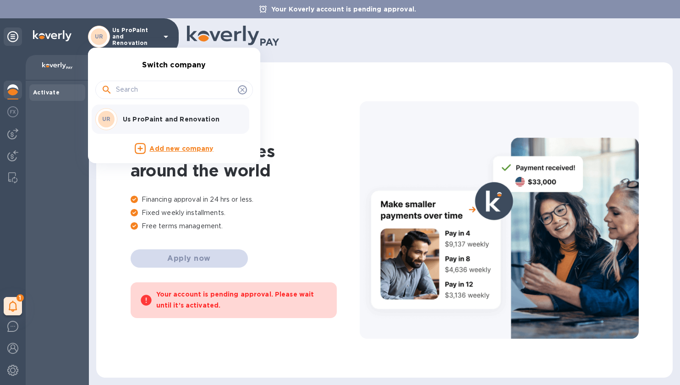
click at [175, 116] on p "Us ProPaint and Renovation" at bounding box center [180, 119] width 115 height 9
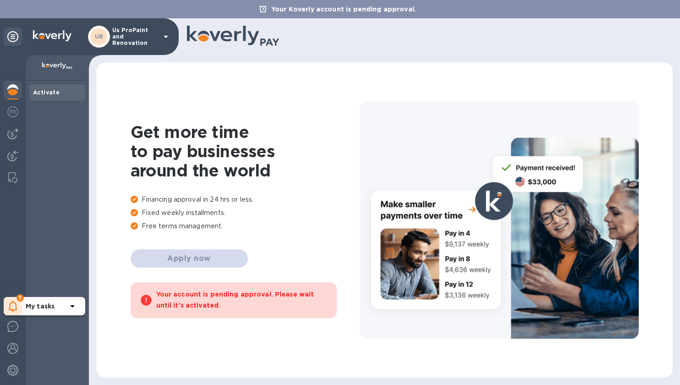
click at [11, 305] on icon at bounding box center [13, 306] width 9 height 11
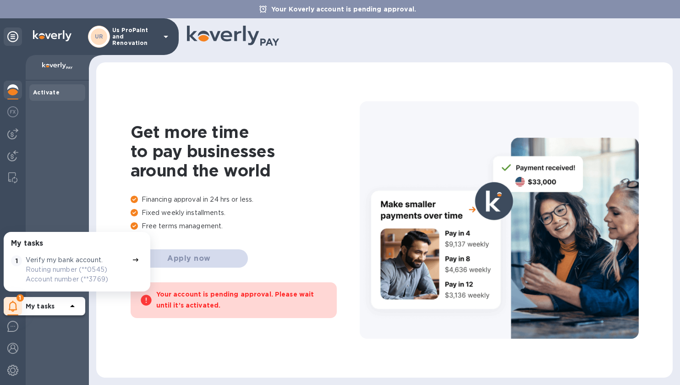
click at [55, 270] on p "Routing number (**0545) Account number (**3769)" at bounding box center [77, 274] width 103 height 19
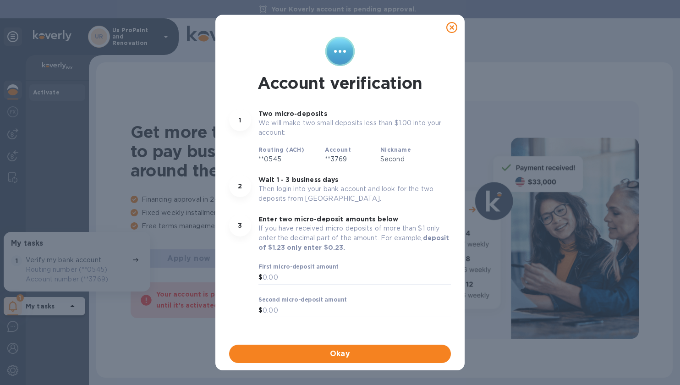
click at [448, 30] on icon at bounding box center [451, 27] width 11 height 11
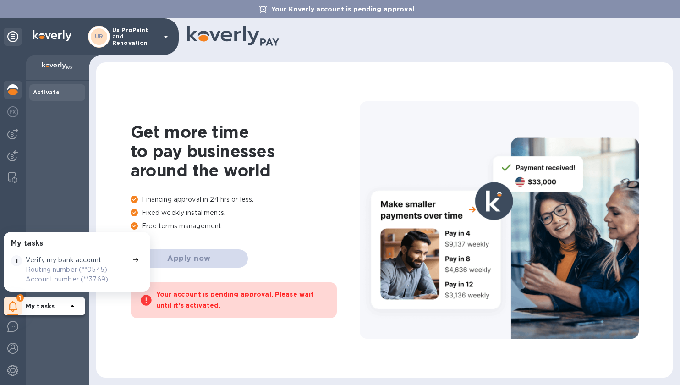
click at [204, 160] on h1 "Get more time to pay businesses around the world" at bounding box center [245, 151] width 229 height 58
click at [152, 135] on h1 "Get more time to pay businesses around the world" at bounding box center [245, 151] width 229 height 58
click at [186, 156] on h1 "Get more time to pay businesses around the world" at bounding box center [245, 151] width 229 height 58
click at [211, 150] on h1 "Get more time to pay businesses around the world" at bounding box center [245, 151] width 229 height 58
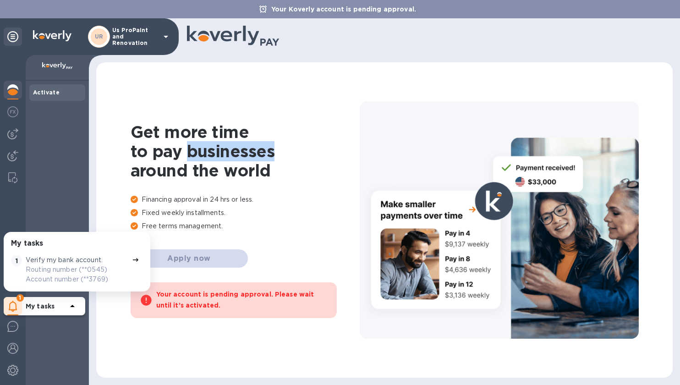
click at [211, 150] on h1 "Get more time to pay businesses around the world" at bounding box center [245, 151] width 229 height 58
click at [169, 178] on h1 "Get more time to pay businesses around the world" at bounding box center [245, 151] width 229 height 58
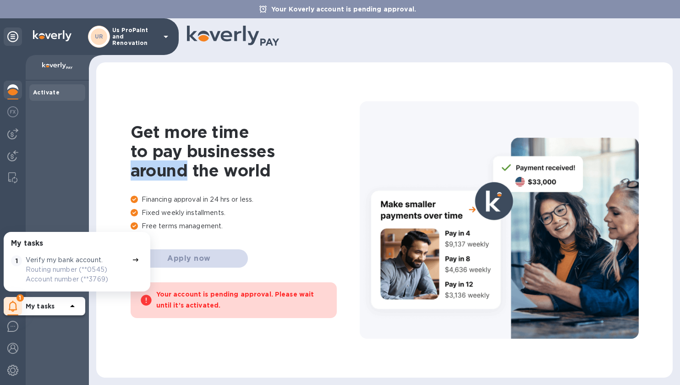
click at [169, 178] on h1 "Get more time to pay businesses around the world" at bounding box center [245, 151] width 229 height 58
click at [243, 174] on h1 "Get more time to pay businesses around the world" at bounding box center [245, 151] width 229 height 58
click at [243, 169] on h1 "Get more time to pay businesses around the world" at bounding box center [245, 151] width 229 height 58
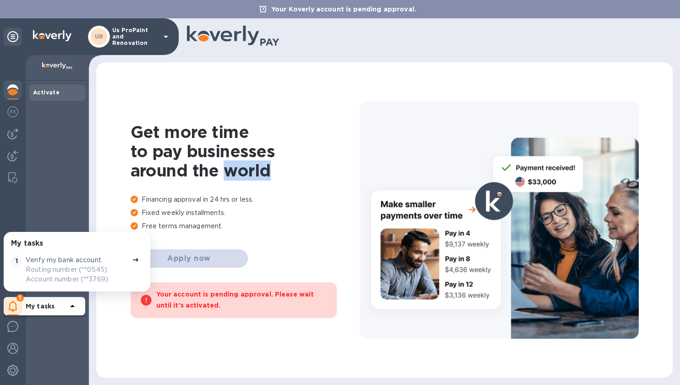
click at [243, 169] on h1 "Get more time to pay businesses around the world" at bounding box center [245, 151] width 229 height 58
click at [222, 200] on p "Financing approval in 24 hrs or less." at bounding box center [245, 200] width 229 height 10
click at [71, 149] on div "Activate" at bounding box center [57, 233] width 63 height 304
click at [39, 136] on div "Activate" at bounding box center [57, 233] width 63 height 304
click at [27, 241] on h3 "My tasks" at bounding box center [27, 243] width 32 height 9
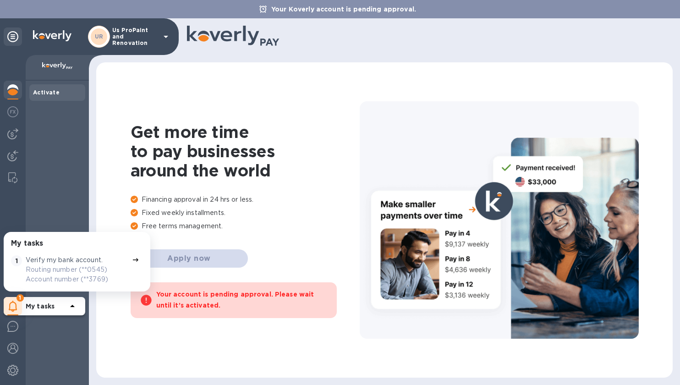
drag, startPoint x: 134, startPoint y: 255, endPoint x: 139, endPoint y: 255, distance: 5.1
click at [139, 255] on div "1 Verify my bank account. Routing number (**0545) Account number (**3769)" at bounding box center [75, 270] width 136 height 36
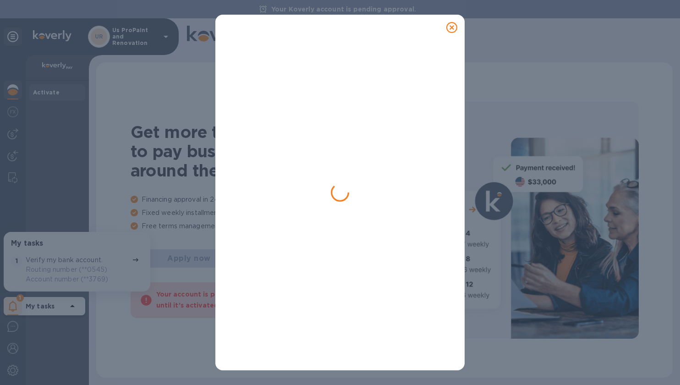
click at [140, 257] on div at bounding box center [340, 192] width 680 height 385
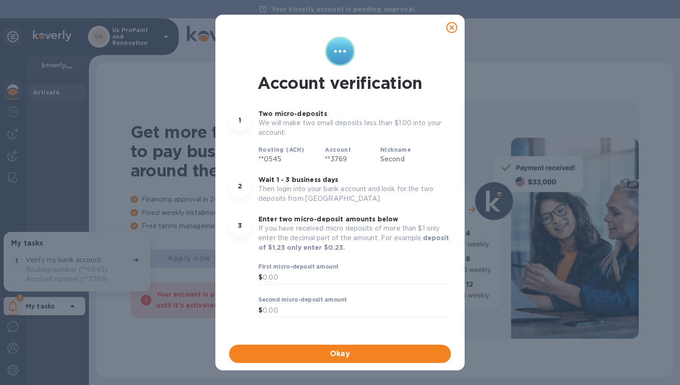
click at [155, 191] on div "Account verification 1 Two micro-deposits We will make two small deposits less …" at bounding box center [340, 192] width 680 height 385
click at [454, 27] on icon at bounding box center [451, 27] width 11 height 11
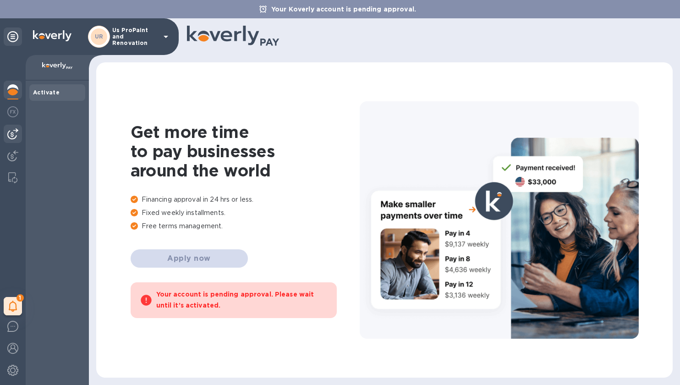
click at [15, 137] on img at bounding box center [12, 133] width 11 height 11
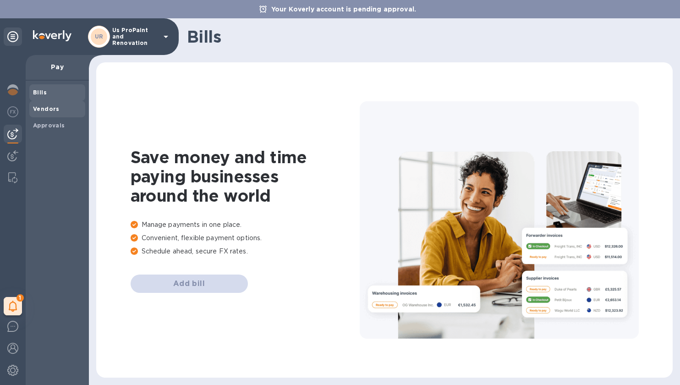
click at [61, 110] on span "Vendors" at bounding box center [57, 108] width 49 height 9
click at [54, 91] on span "Bills" at bounding box center [57, 92] width 49 height 9
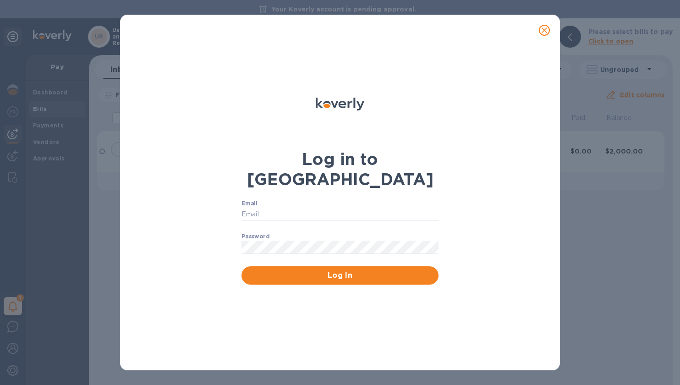
type input "jr@uspropaint.com"
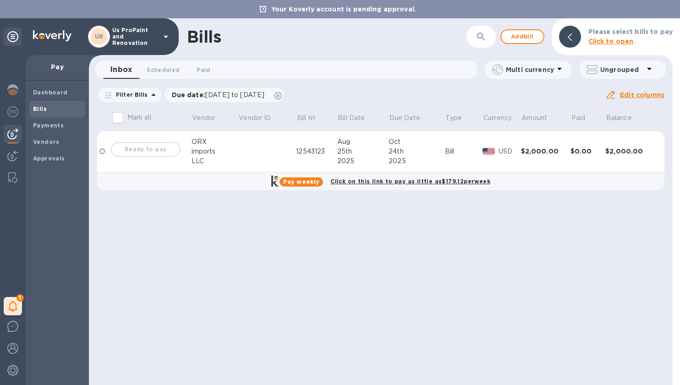
click at [320, 139] on td "12543123" at bounding box center [316, 151] width 41 height 41
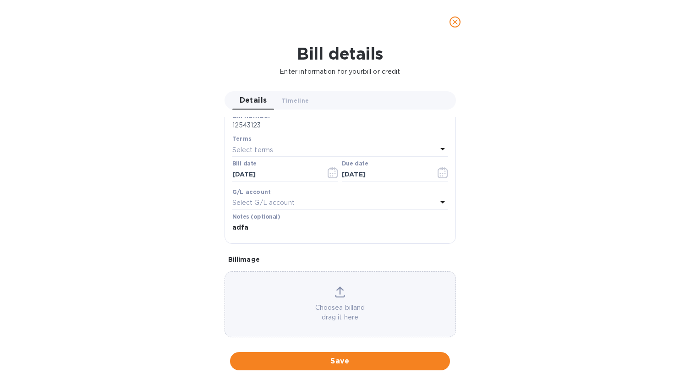
scroll to position [187, 0]
click at [442, 29] on div at bounding box center [340, 22] width 252 height 22
click at [457, 26] on icon "close" at bounding box center [455, 21] width 9 height 9
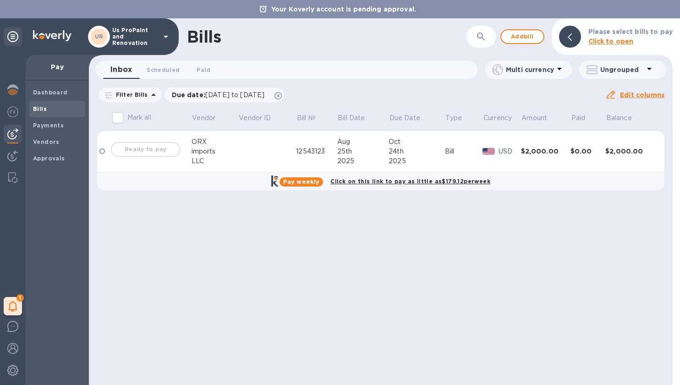
click at [649, 96] on u "Edit columns" at bounding box center [642, 94] width 44 height 7
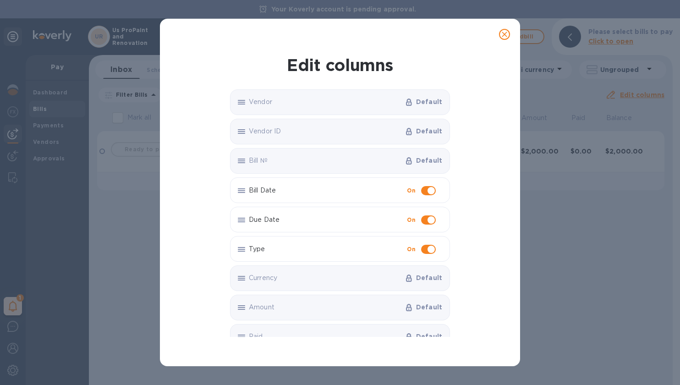
scroll to position [42, 0]
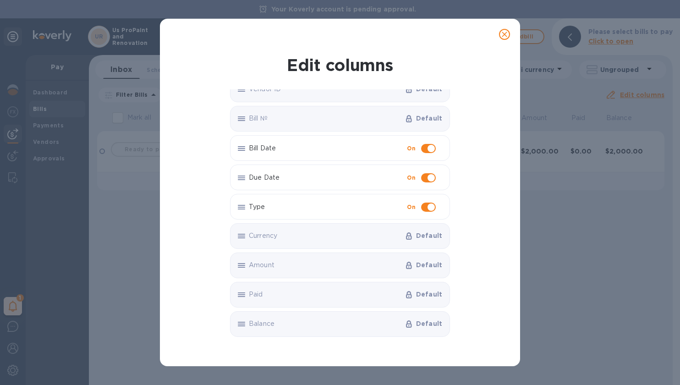
click at [505, 35] on icon "close" at bounding box center [504, 34] width 5 height 5
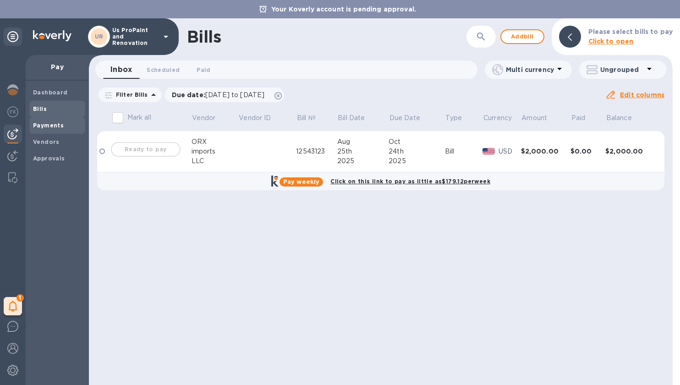
click at [47, 126] on b "Payments" at bounding box center [48, 125] width 31 height 7
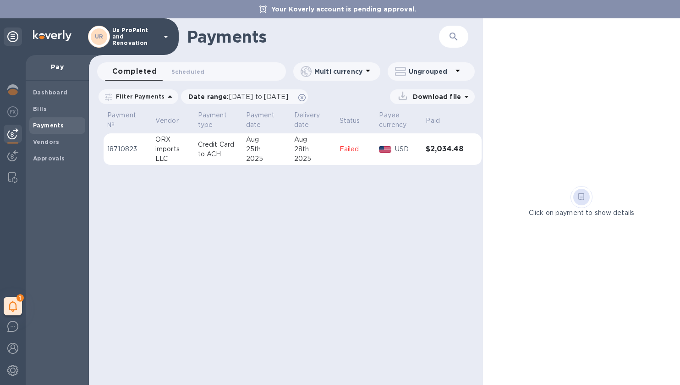
click at [324, 150] on div "28th" at bounding box center [313, 149] width 38 height 10
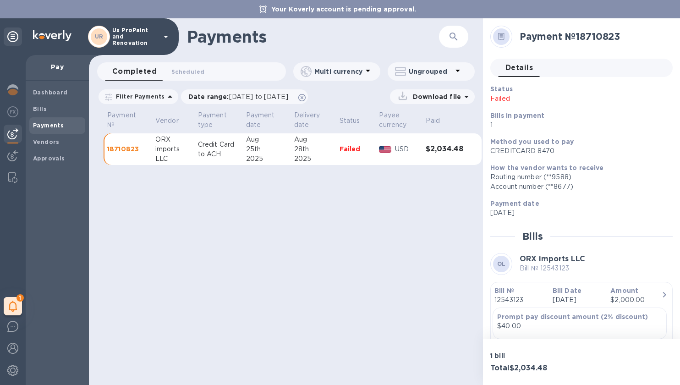
click at [368, 34] on h1 "Payments" at bounding box center [299, 36] width 225 height 19
click at [36, 151] on div "Approvals" at bounding box center [57, 158] width 56 height 16
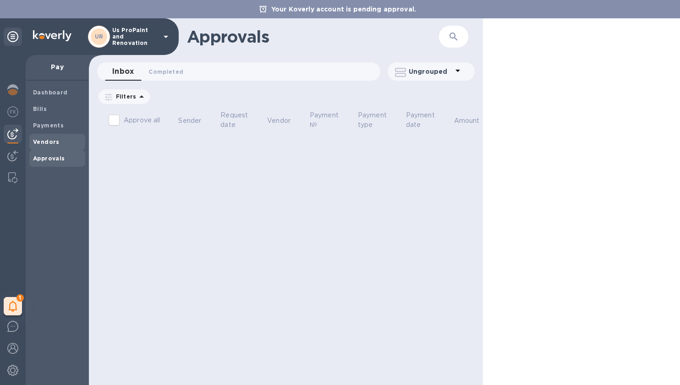
click at [41, 139] on b "Vendors" at bounding box center [46, 141] width 27 height 7
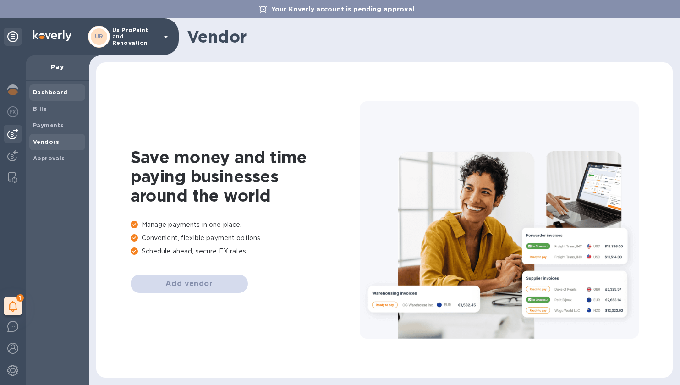
click at [49, 96] on span "Dashboard" at bounding box center [50, 92] width 35 height 9
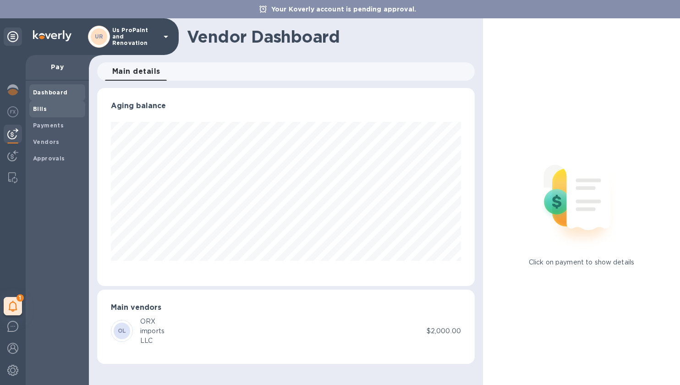
scroll to position [198, 378]
click at [55, 107] on span "Bills" at bounding box center [57, 108] width 49 height 9
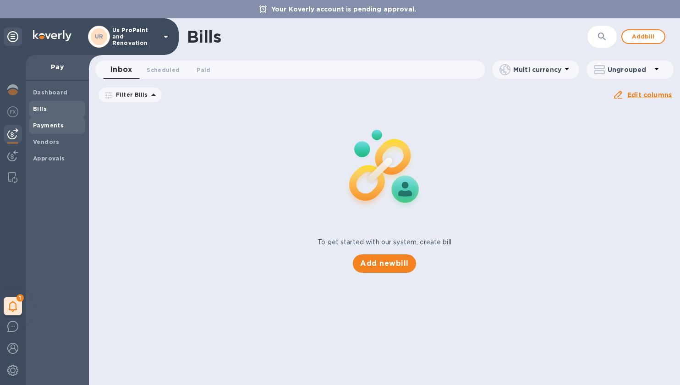
click at [55, 127] on b "Payments" at bounding box center [48, 125] width 31 height 7
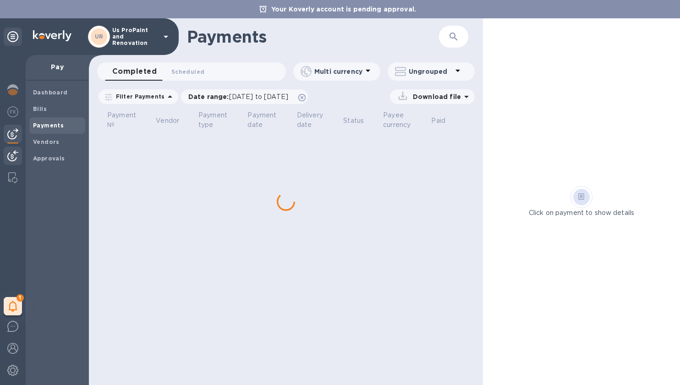
click at [9, 154] on img at bounding box center [12, 155] width 11 height 11
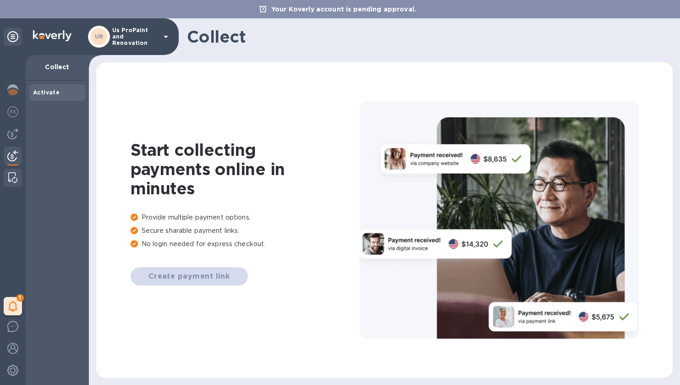
click at [19, 185] on div at bounding box center [13, 178] width 16 height 18
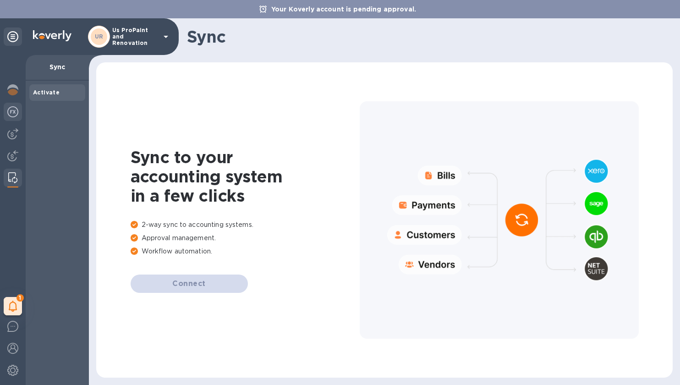
click at [12, 104] on div at bounding box center [13, 113] width 18 height 20
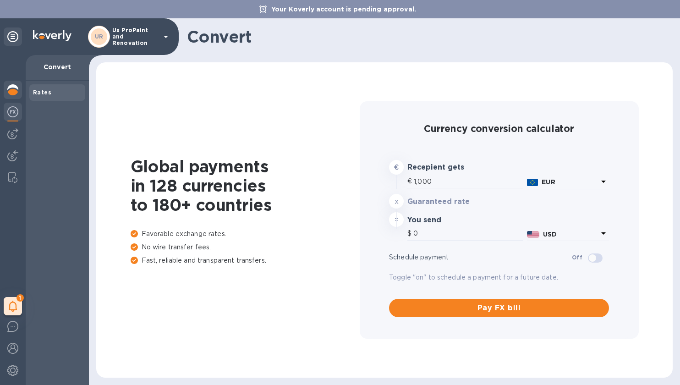
click at [12, 89] on img at bounding box center [12, 89] width 11 height 11
